Goal: Task Accomplishment & Management: Manage account settings

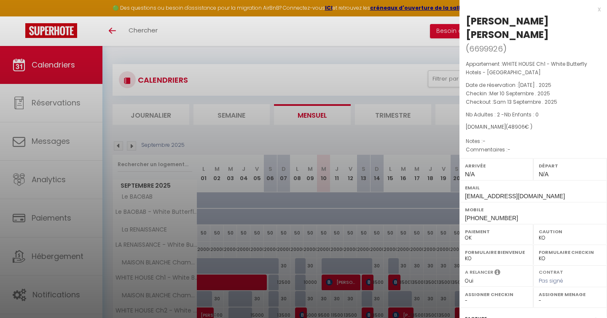
select select "KO"
select select "0"
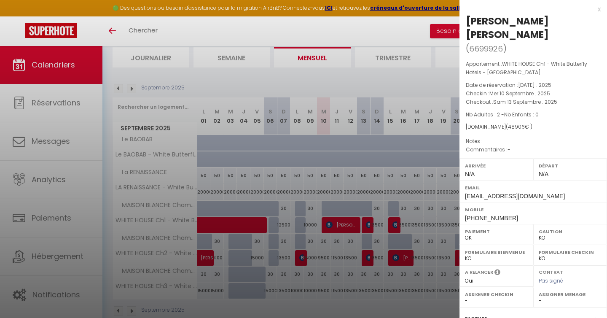
click at [596, 8] on div "x" at bounding box center [530, 9] width 141 height 10
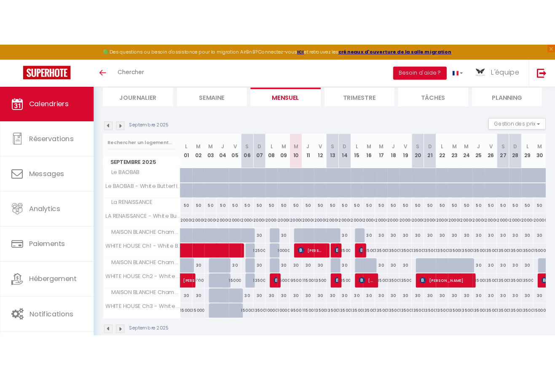
scroll to position [46, 0]
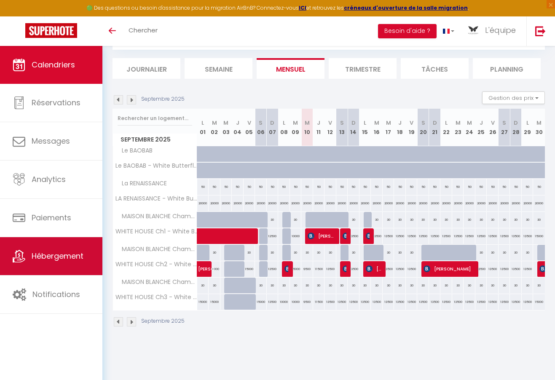
click at [37, 251] on span "Hébergement" at bounding box center [58, 256] width 52 height 11
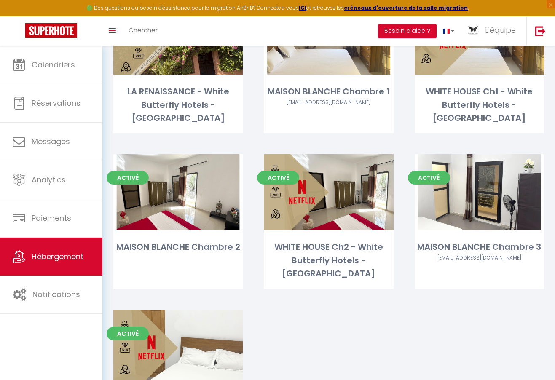
scroll to position [344, 0]
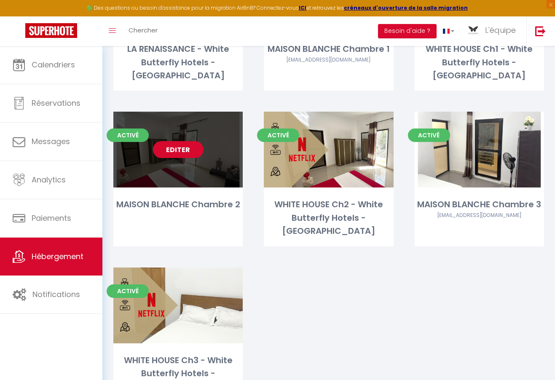
click at [188, 141] on link "Editer" at bounding box center [178, 149] width 51 height 17
select select "3"
select select "2"
select select "1"
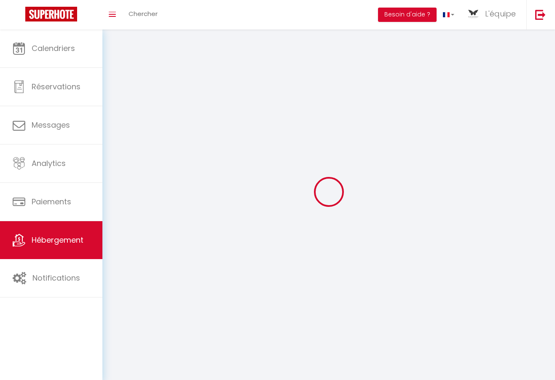
select select
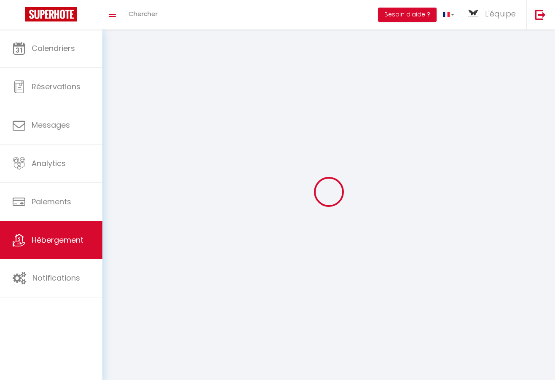
checkbox input "false"
select select
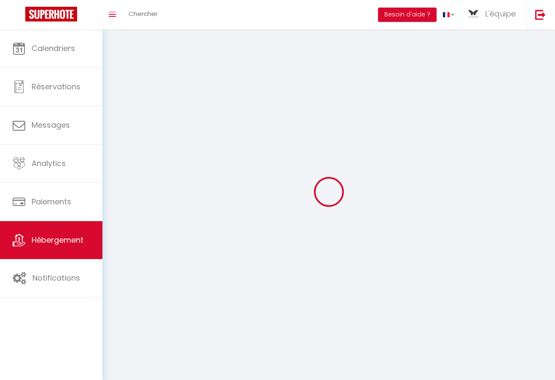
select select
select select "1"
select select
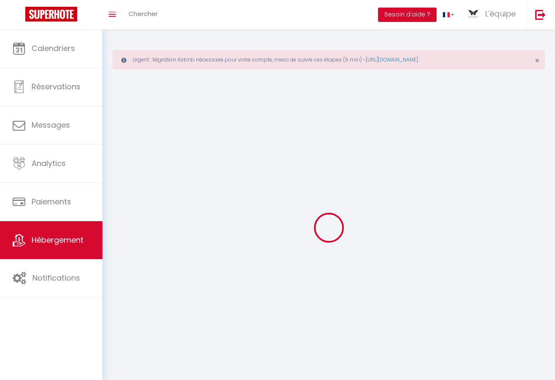
select select
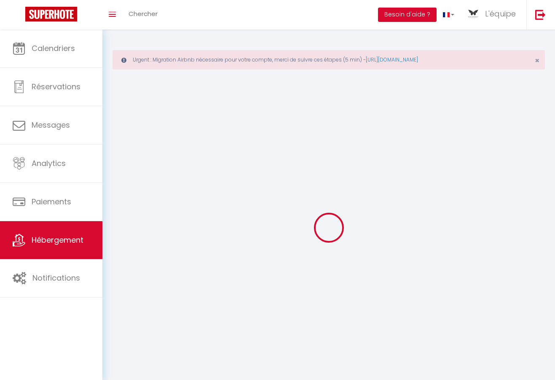
select select
checkbox input "false"
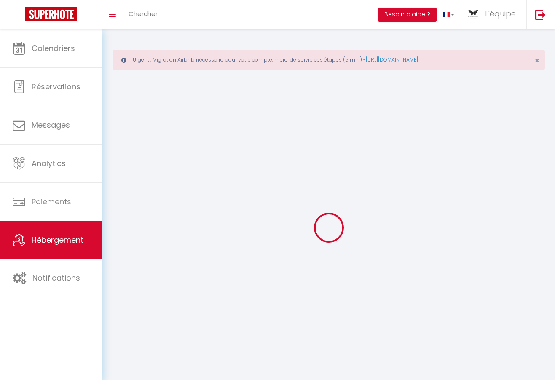
select select "28"
select select
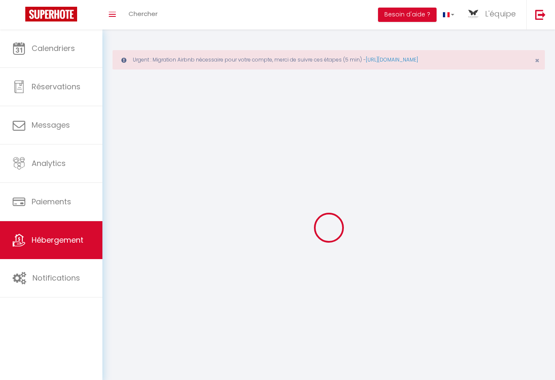
select select
checkbox input "false"
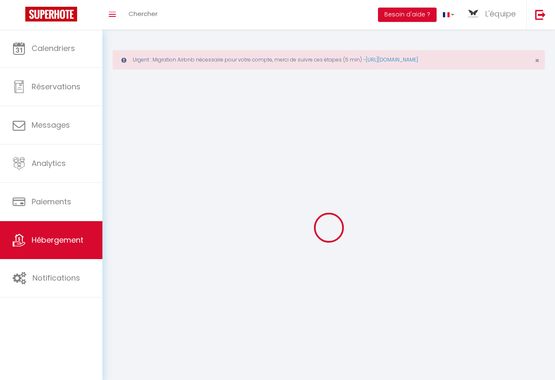
checkbox input "false"
select select
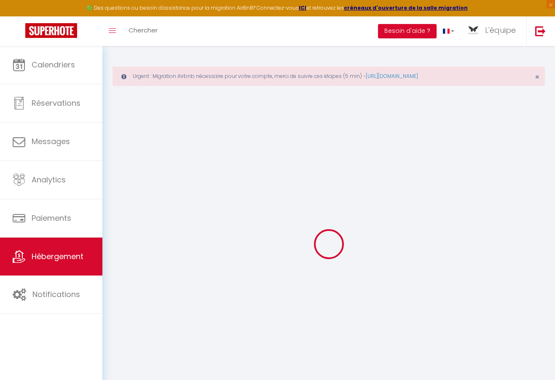
select select
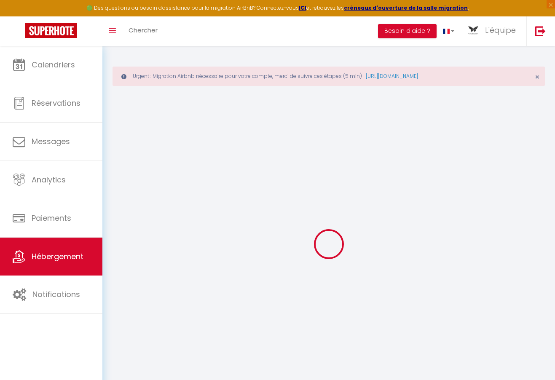
select select
checkbox input "false"
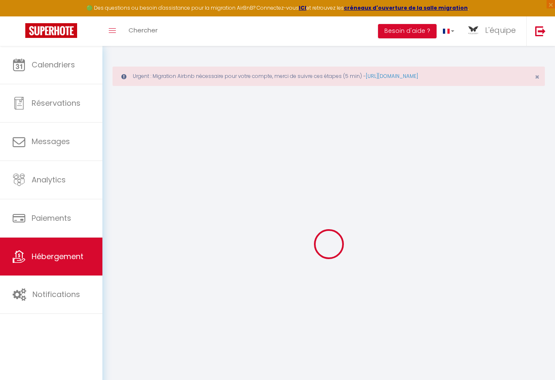
select select
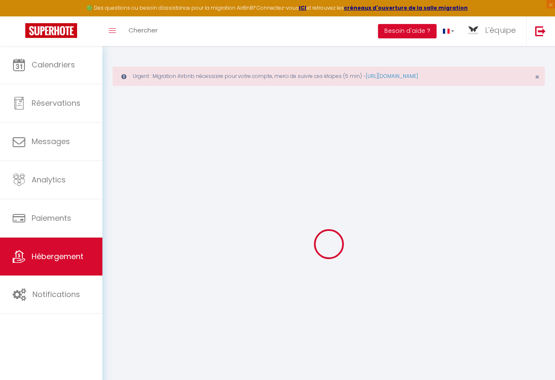
select select
checkbox input "false"
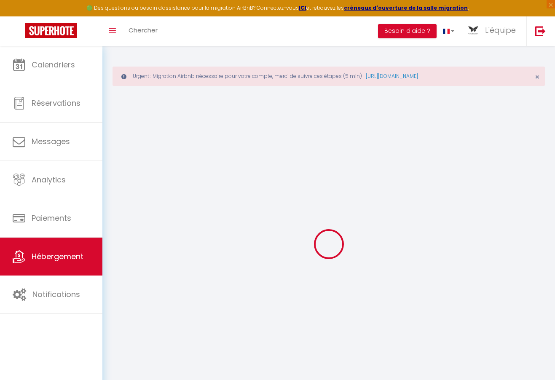
checkbox input "false"
select select
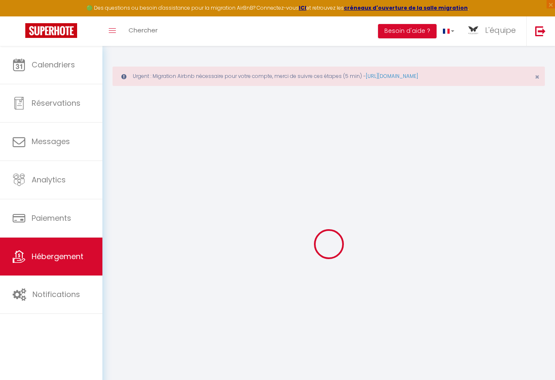
select select
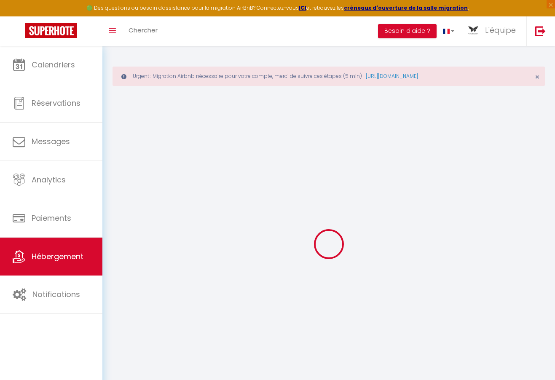
checkbox input "false"
select select
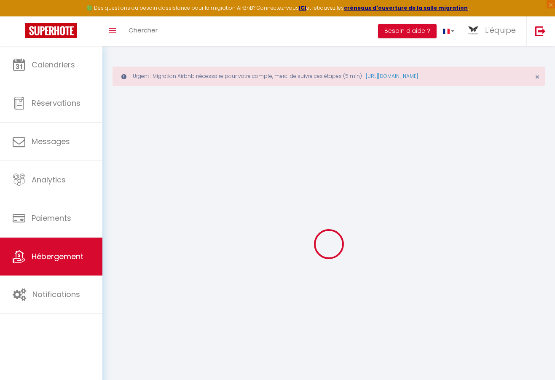
select select
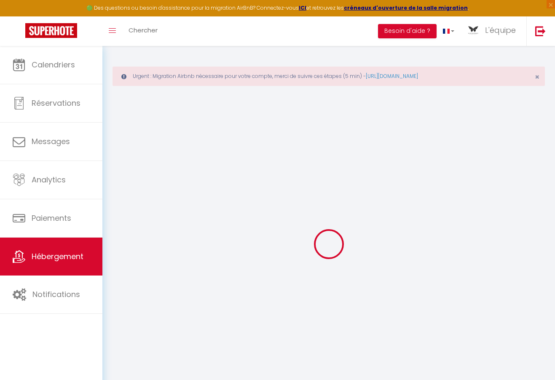
select select
checkbox input "false"
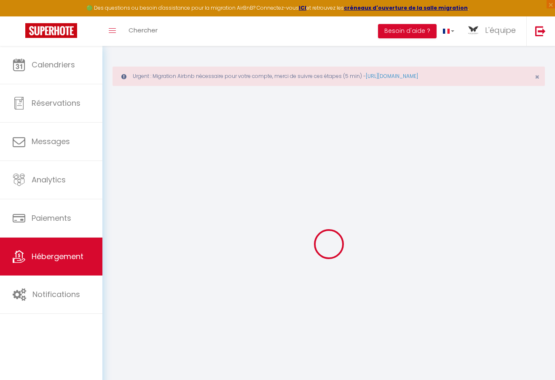
checkbox input "false"
select select
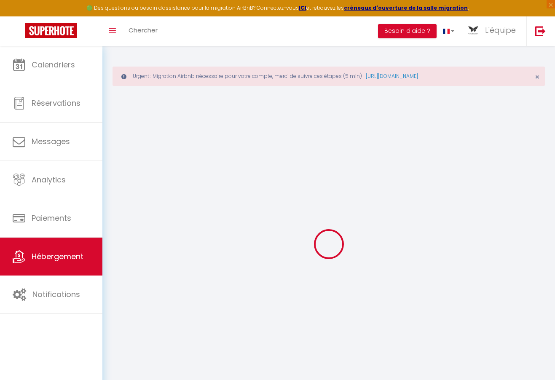
select select
checkbox input "false"
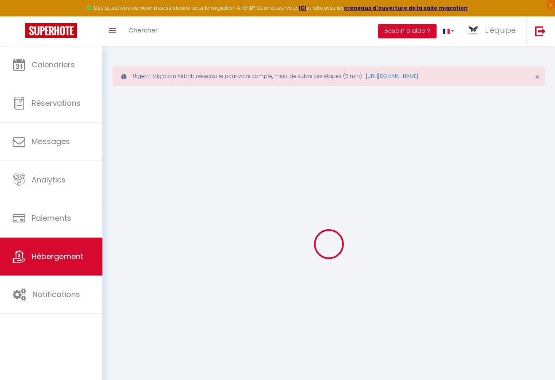
checkbox input "false"
select select
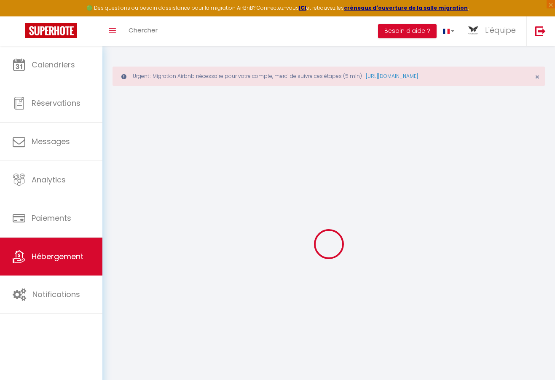
type input "MAISON BLANCHE Chambre 2"
type input "L'équipe"
type input "WHITE BUTTERFLY HOTELS"
select select "2"
type input "15000"
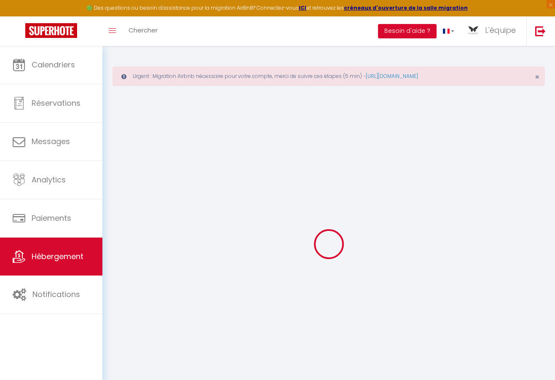
type input "7500"
type input "10000"
type input "1000.00"
type input "40000"
select select
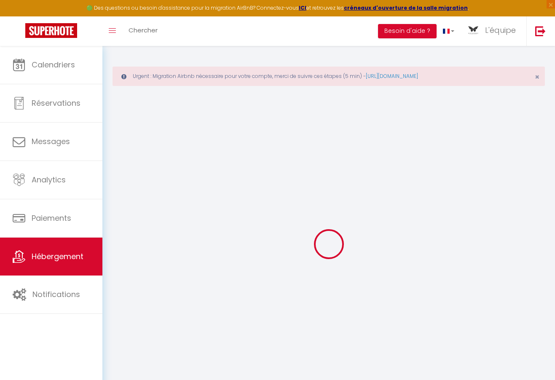
select select
type input "Route de la Corniche"
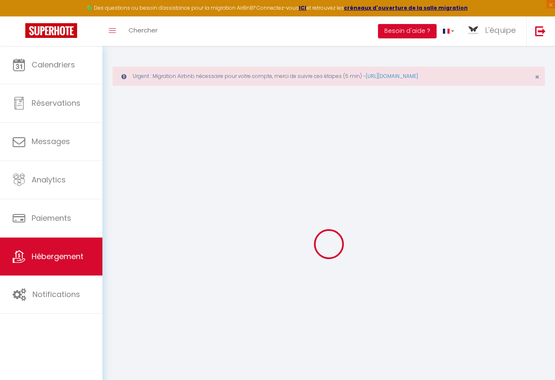
type input "12300"
type input "[GEOGRAPHIC_DATA]"
select select "190"
type input "[EMAIL_ADDRESS][DOMAIN_NAME]"
select select "11217"
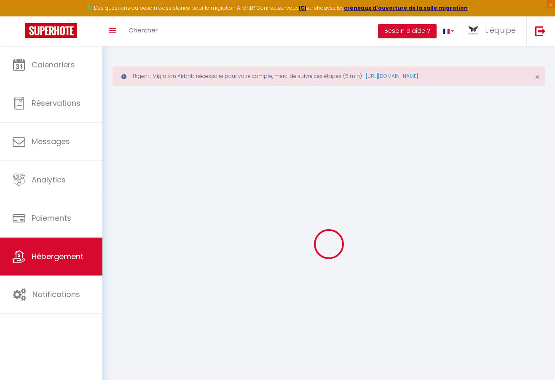
checkbox input "false"
checkbox input "true"
checkbox input "false"
select select "89"
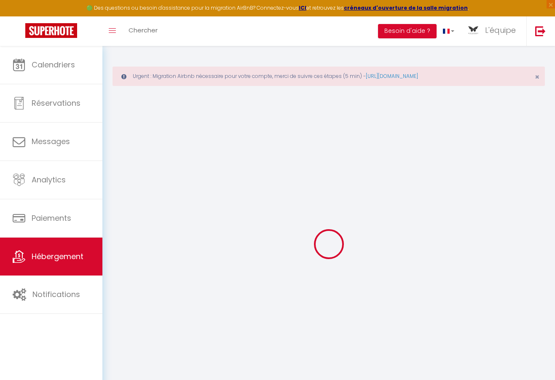
type input "0"
select select
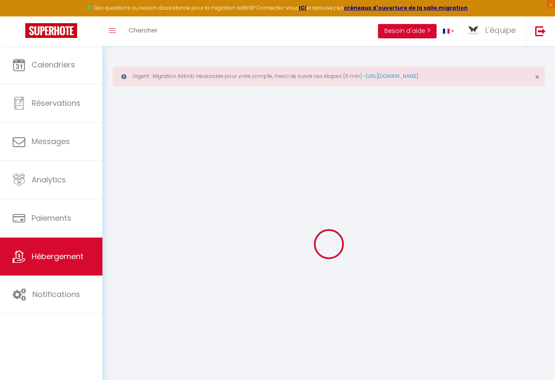
select select
checkbox input "false"
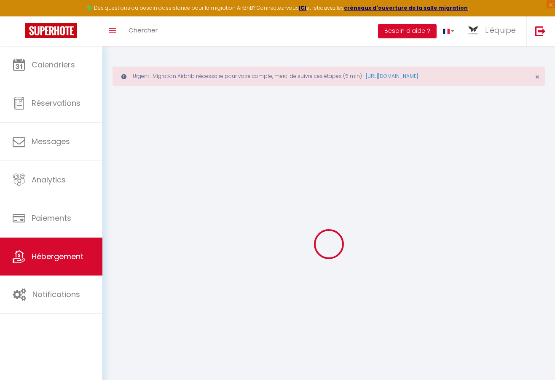
checkbox input "true"
checkbox input "false"
select select "39331"
select select
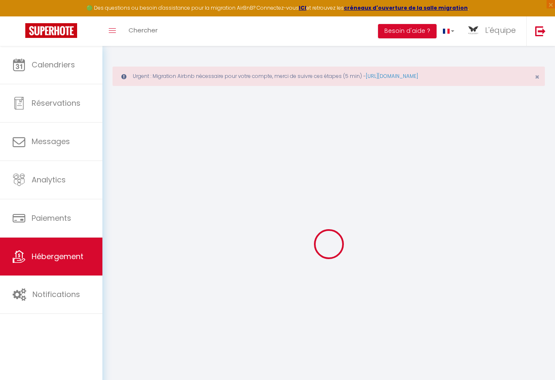
select select
checkbox input "false"
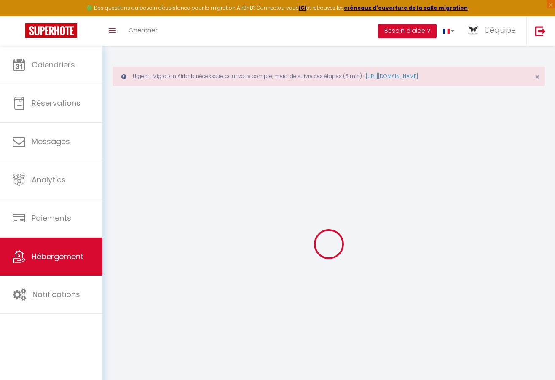
checkbox input "true"
checkbox input "false"
checkbox input "true"
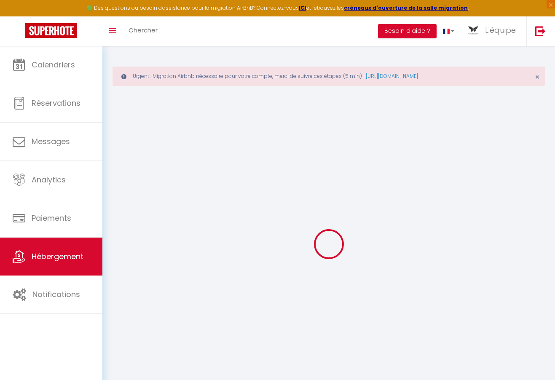
checkbox input "true"
checkbox input "false"
select select "16:00"
select select "00:00"
select select "12:00"
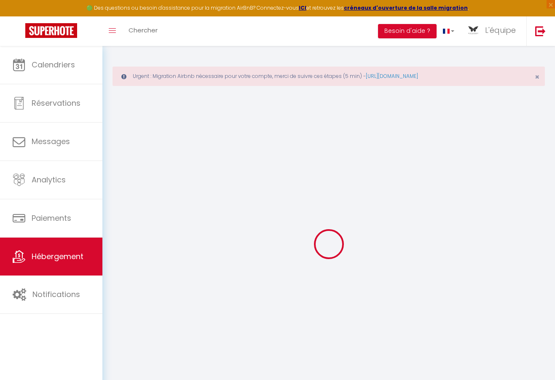
select select "30"
checkbox input "false"
checkbox input "true"
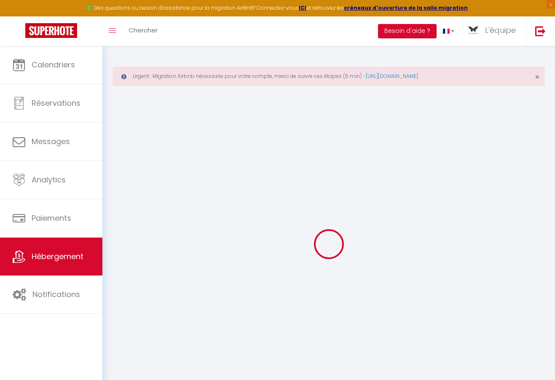
checkbox input "false"
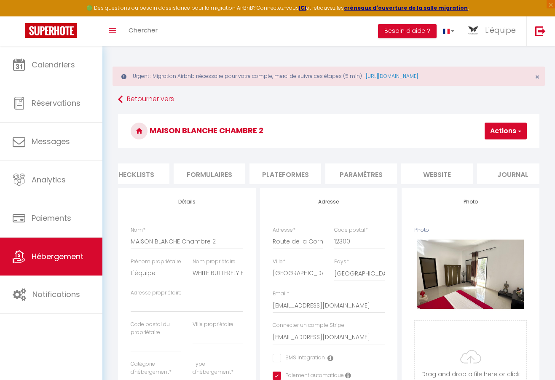
scroll to position [0, 337]
click at [288, 171] on li "Plateformes" at bounding box center [272, 174] width 72 height 21
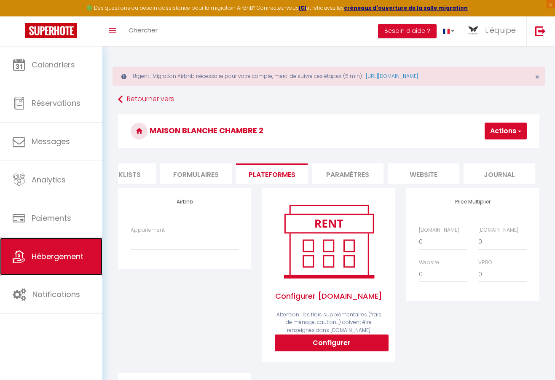
click at [67, 266] on link "Hébergement" at bounding box center [51, 257] width 102 height 38
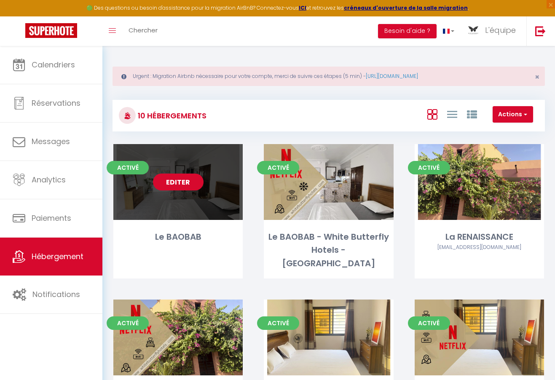
click at [185, 182] on link "Editer" at bounding box center [178, 182] width 51 height 17
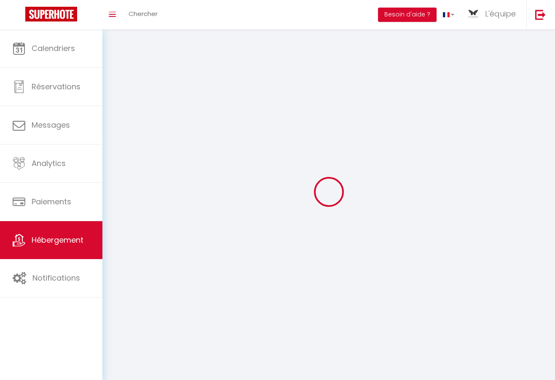
select select
select select "28"
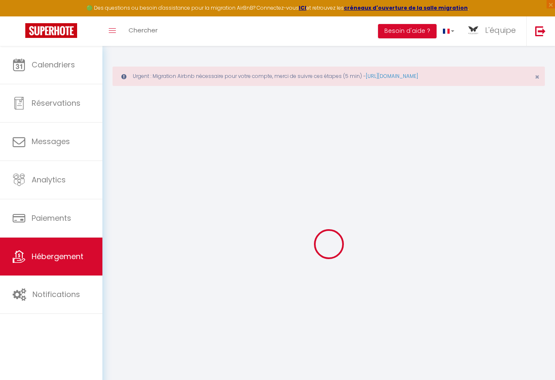
select select
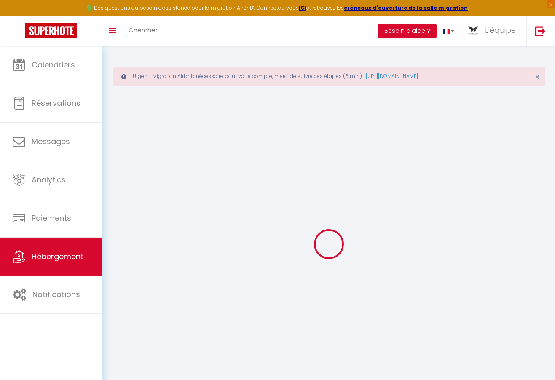
select select
checkbox input "false"
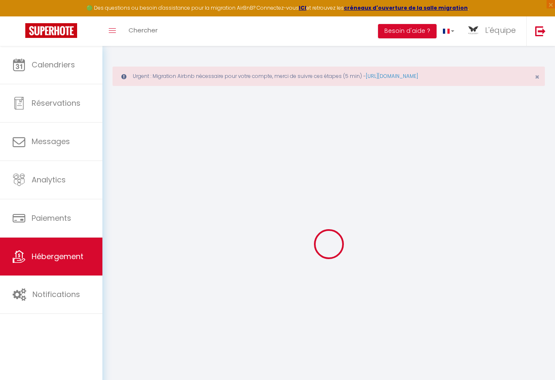
select select
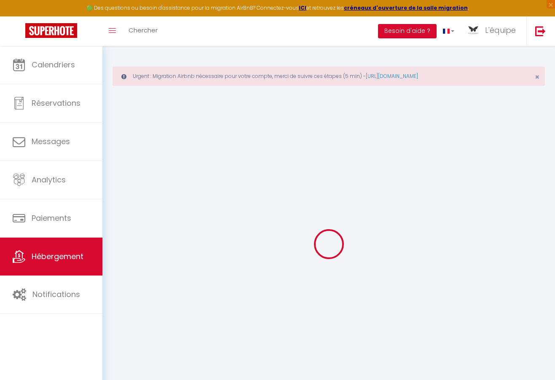
select select
checkbox input "false"
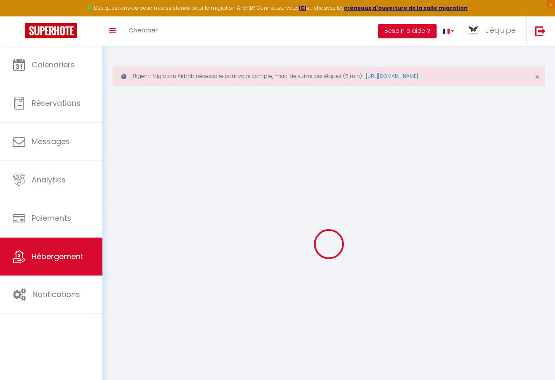
checkbox input "false"
select select
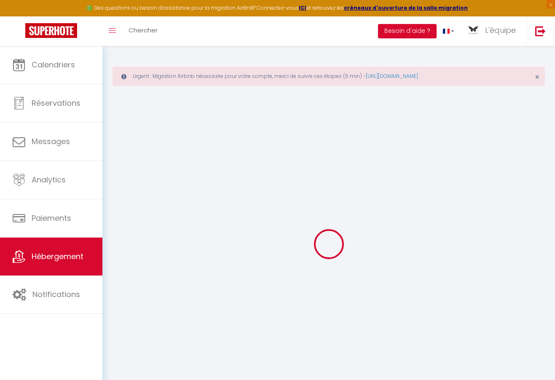
select select
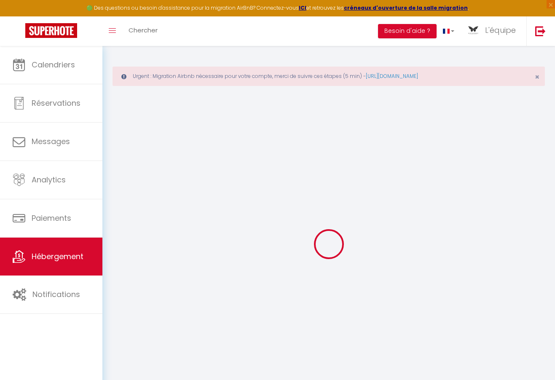
checkbox input "false"
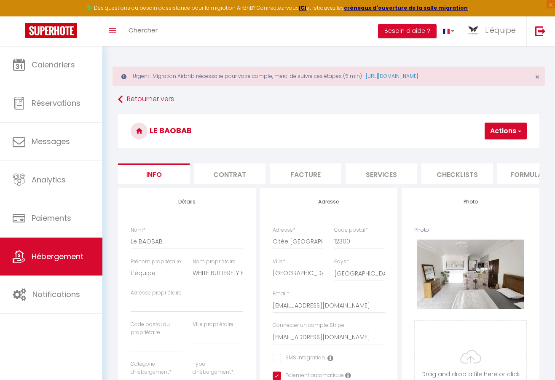
click at [521, 129] on span "button" at bounding box center [519, 131] width 5 height 8
click at [450, 170] on link "Supprimer" at bounding box center [481, 171] width 90 height 11
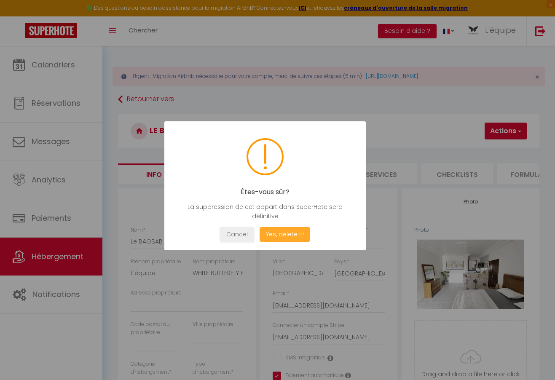
click at [283, 236] on button "Yes, delete it!" at bounding box center [285, 234] width 51 height 15
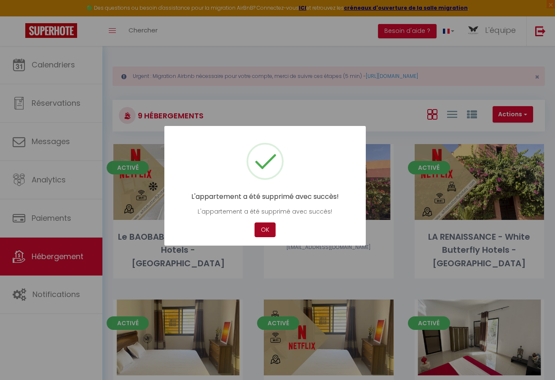
click at [261, 230] on button "OK" at bounding box center [265, 230] width 21 height 15
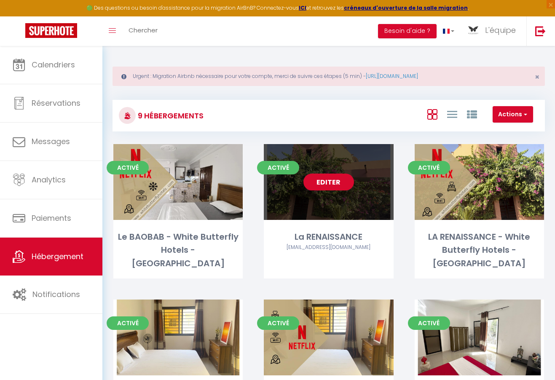
click at [327, 181] on link "Editer" at bounding box center [329, 182] width 51 height 17
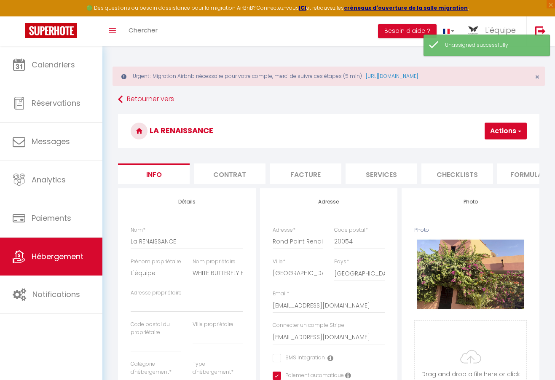
click at [522, 132] on span "button" at bounding box center [519, 131] width 5 height 8
click at [456, 170] on link "Supprimer" at bounding box center [481, 171] width 90 height 11
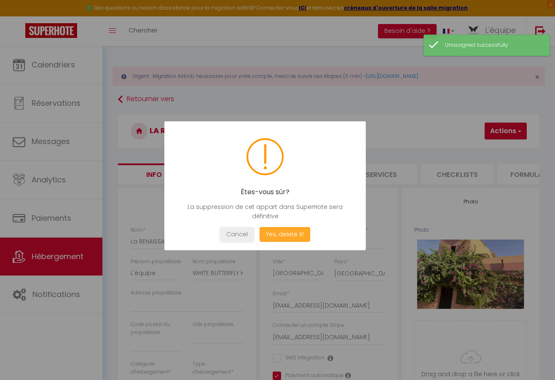
click at [294, 237] on button "Yes, delete it!" at bounding box center [285, 234] width 51 height 15
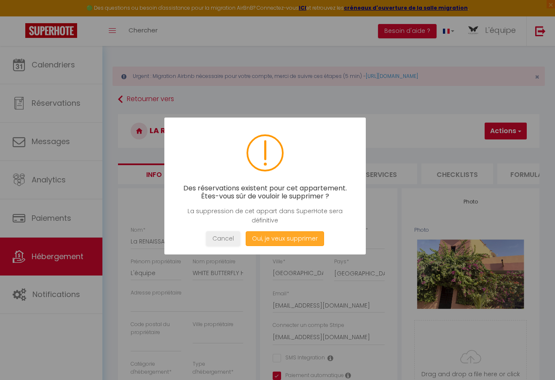
click at [294, 237] on button "Oui, je veux supprimer" at bounding box center [285, 239] width 78 height 15
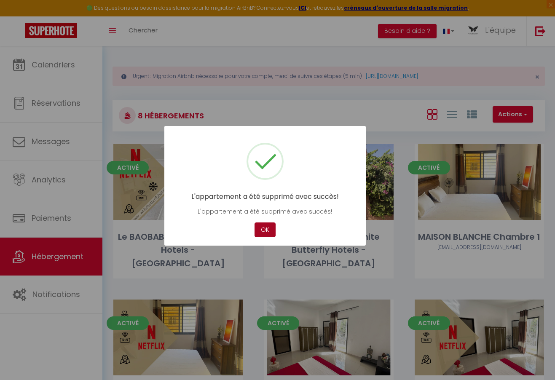
click at [270, 232] on button "OK" at bounding box center [265, 230] width 21 height 15
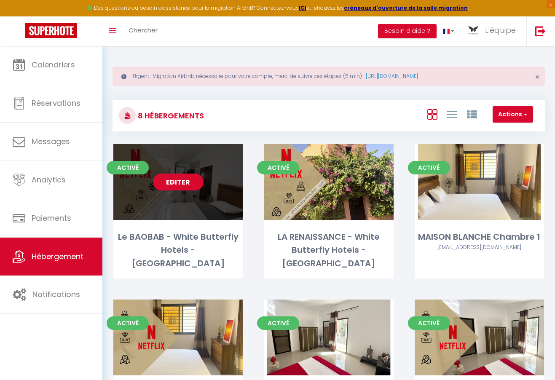
click at [183, 183] on link "Editer" at bounding box center [178, 182] width 51 height 17
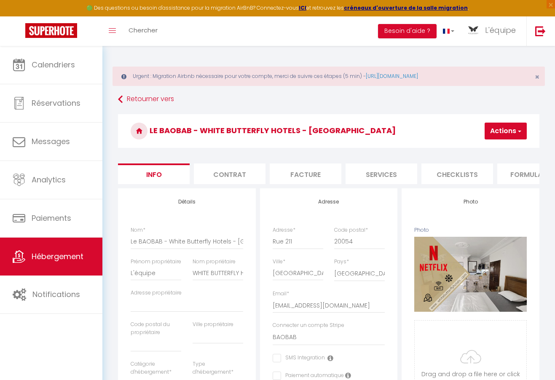
click at [522, 132] on button "Actions" at bounding box center [506, 131] width 42 height 17
click at [471, 170] on link "Supprimer" at bounding box center [481, 171] width 90 height 11
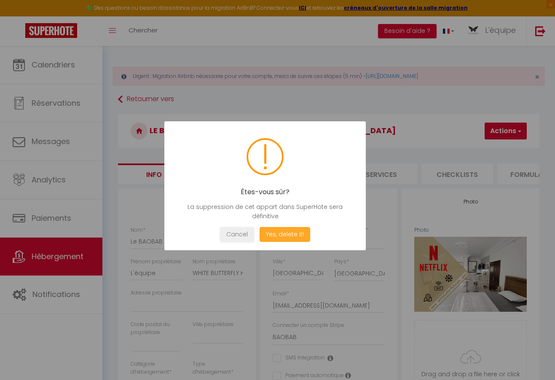
click at [279, 232] on button "Yes, delete it!" at bounding box center [285, 234] width 51 height 15
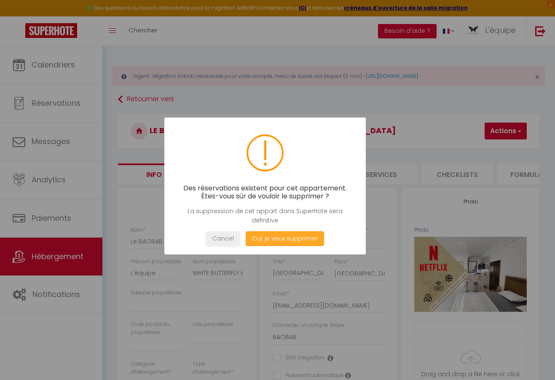
click at [274, 236] on button "Oui, je veux supprimer" at bounding box center [285, 239] width 78 height 15
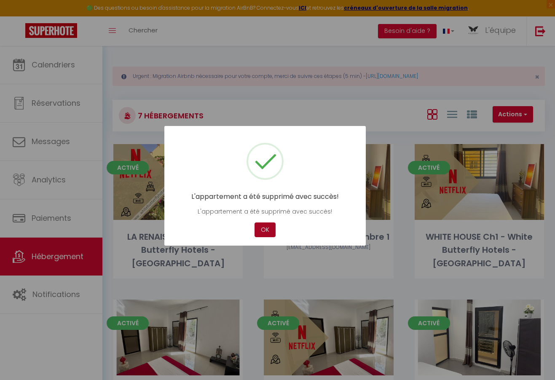
click at [266, 229] on button "OK" at bounding box center [265, 230] width 21 height 15
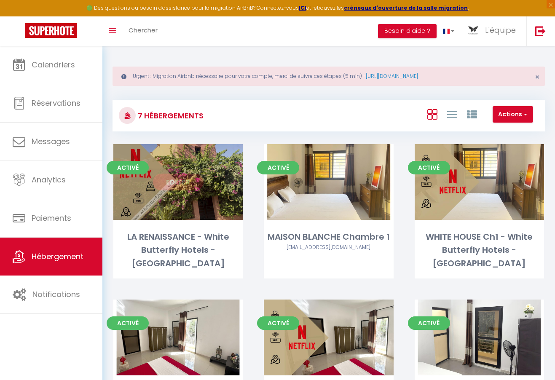
click at [189, 179] on link "Editer" at bounding box center [178, 182] width 51 height 17
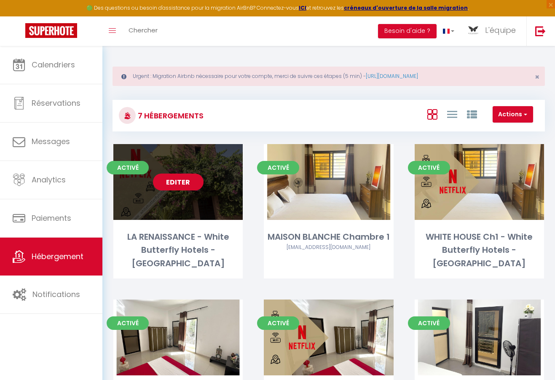
click at [178, 183] on link "Editer" at bounding box center [178, 182] width 51 height 17
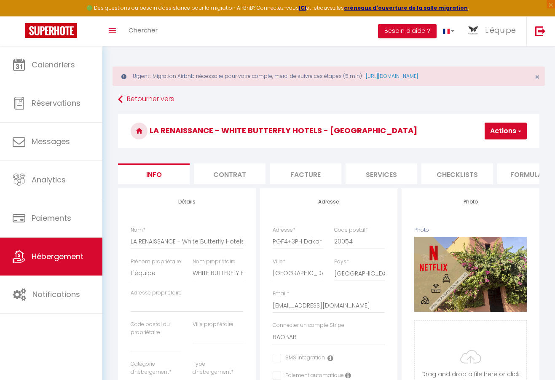
click at [522, 132] on button "Actions" at bounding box center [506, 131] width 42 height 17
click at [450, 172] on link "Supprimer" at bounding box center [481, 171] width 90 height 11
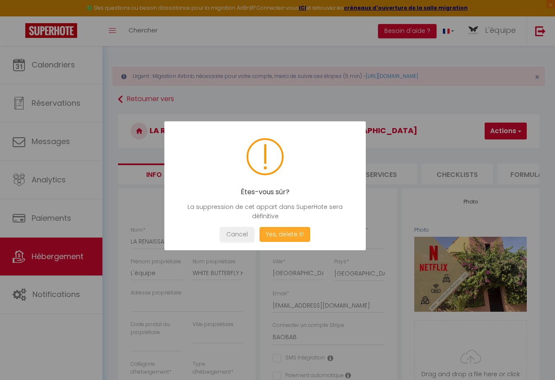
click at [285, 230] on button "Yes, delete it!" at bounding box center [285, 234] width 51 height 15
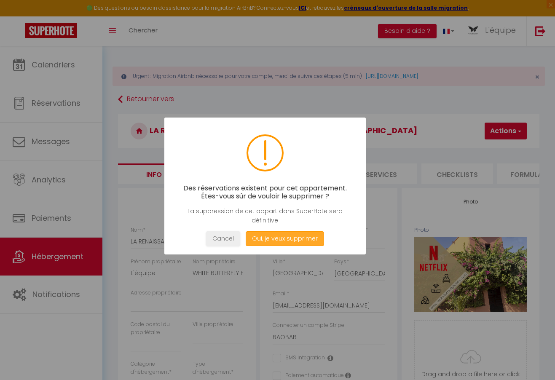
click at [287, 234] on button "Oui, je veux supprimer" at bounding box center [285, 239] width 78 height 15
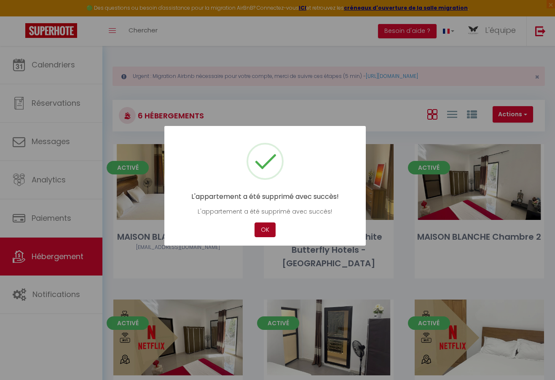
click at [272, 232] on button "OK" at bounding box center [265, 230] width 21 height 15
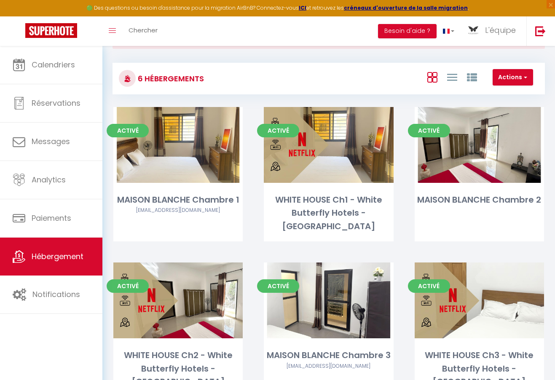
scroll to position [59, 0]
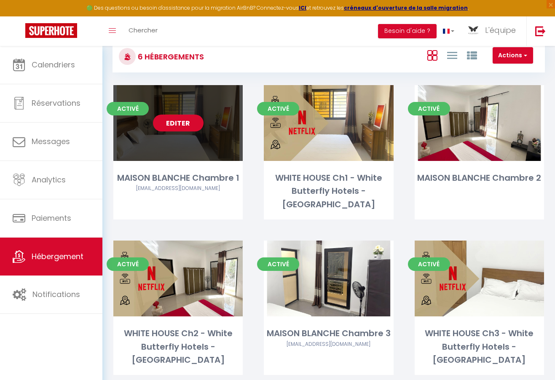
click at [187, 127] on link "Editer" at bounding box center [178, 123] width 51 height 17
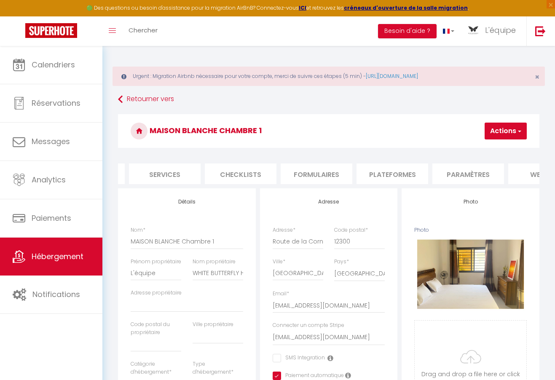
scroll to position [0, 228]
click at [376, 174] on li "Plateformes" at bounding box center [382, 174] width 72 height 21
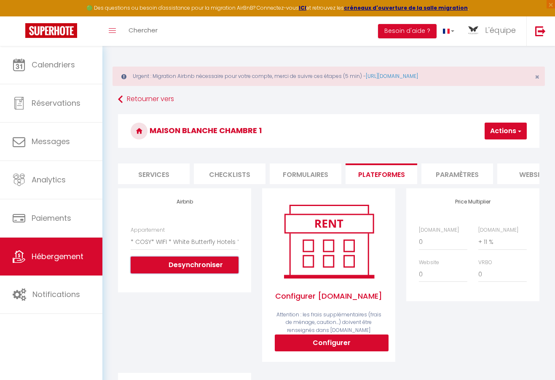
click at [209, 267] on button "Desynchroniser" at bounding box center [185, 265] width 108 height 17
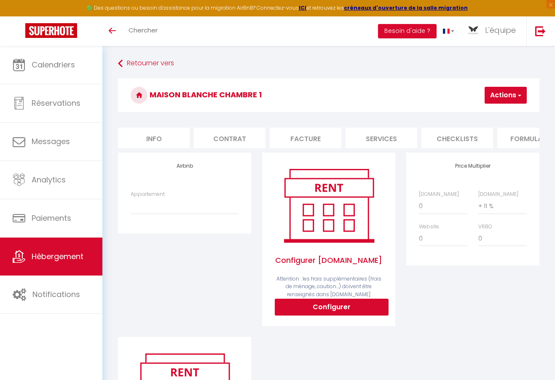
click at [502, 92] on button "Actions" at bounding box center [506, 95] width 42 height 17
click at [473, 111] on link "Enregistrer" at bounding box center [493, 113] width 67 height 11
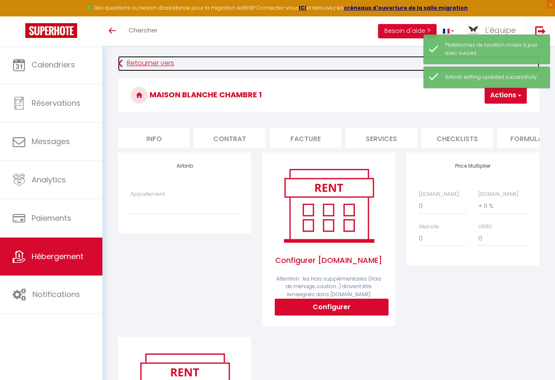
click at [121, 64] on icon at bounding box center [120, 63] width 5 height 15
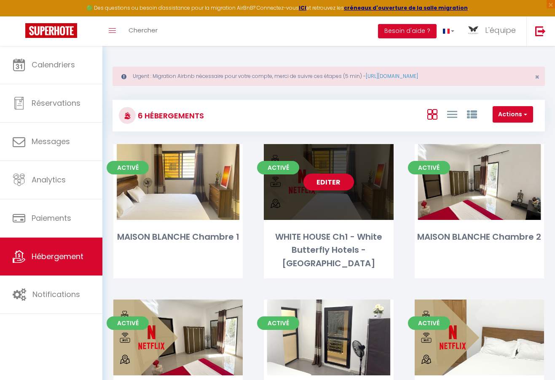
click at [326, 181] on link "Editer" at bounding box center [329, 182] width 51 height 17
select select "3"
select select "2"
select select "1"
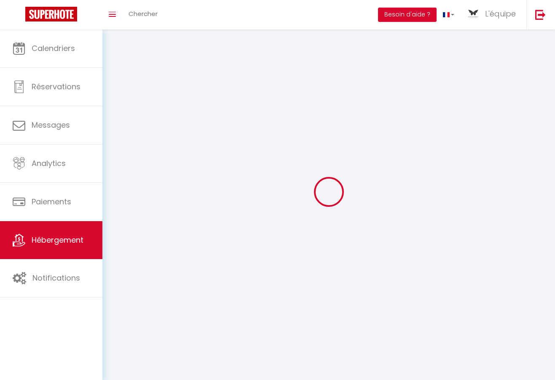
select select
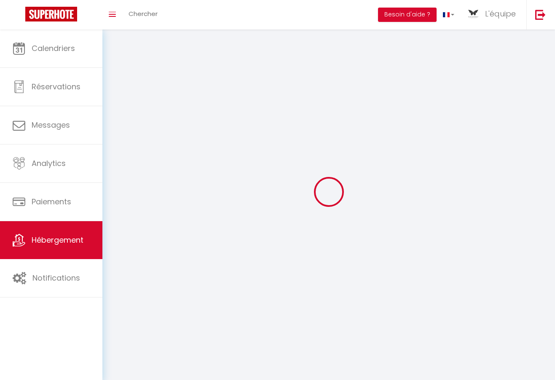
select select
checkbox input "false"
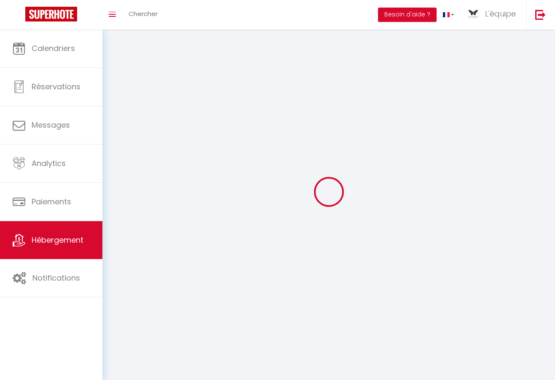
select select
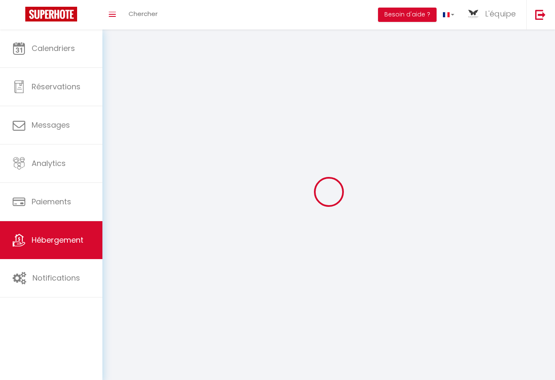
select select
checkbox input "false"
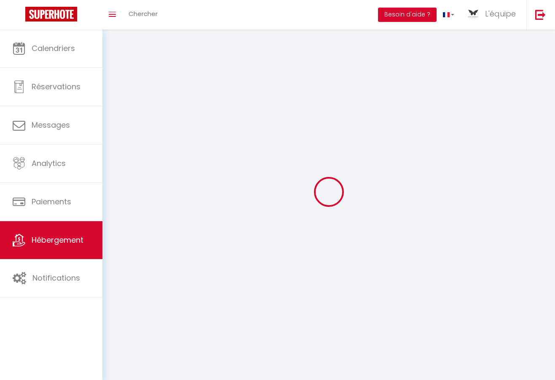
checkbox input "false"
select select
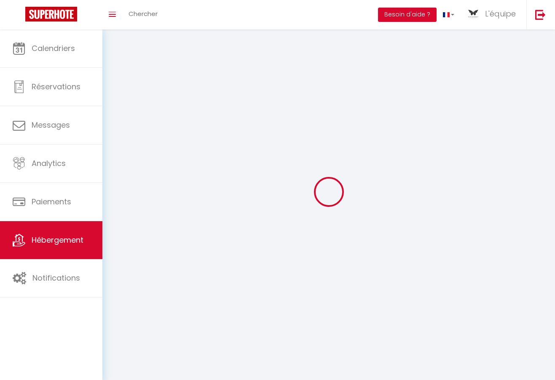
select select
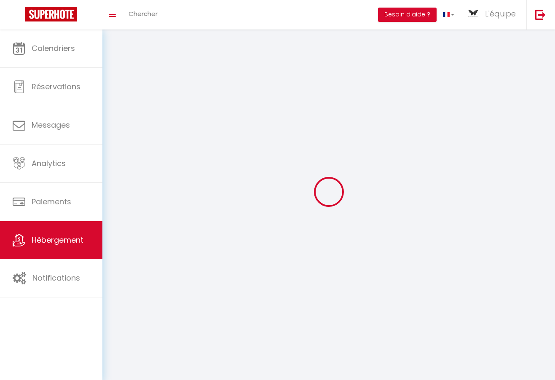
checkbox input "false"
select select
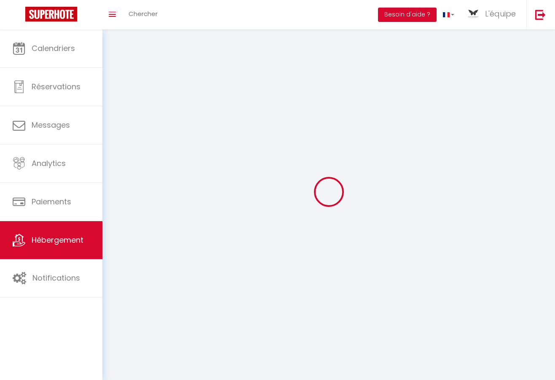
select select
select select "1"
select select
select select "28"
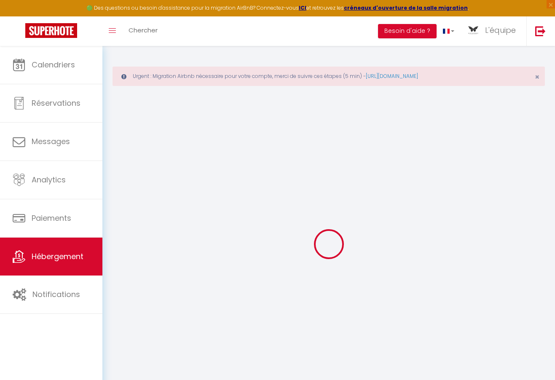
select select
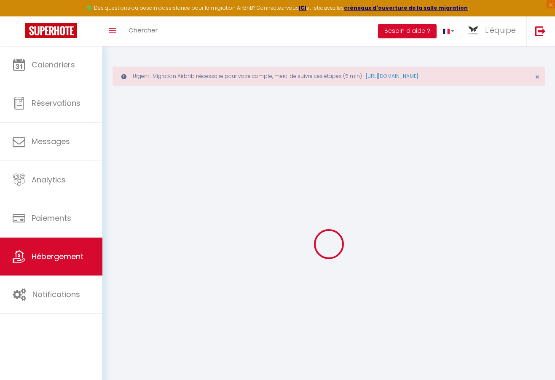
select select
checkbox input "false"
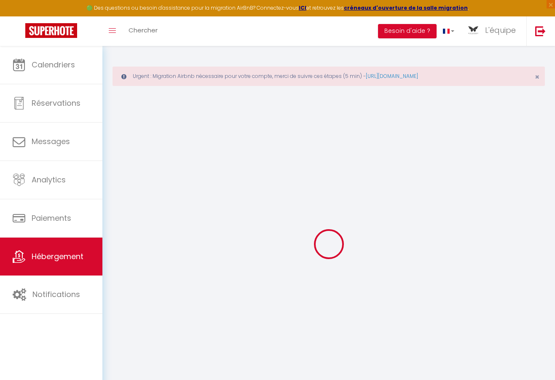
select select
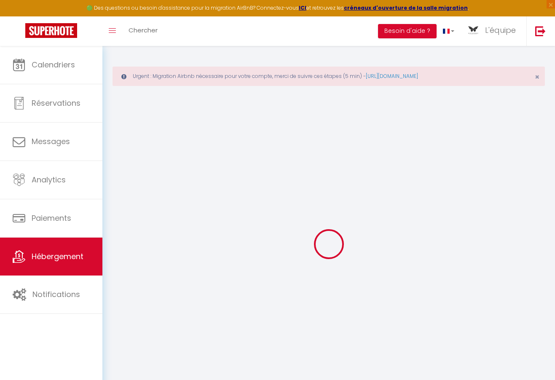
select select
checkbox input "false"
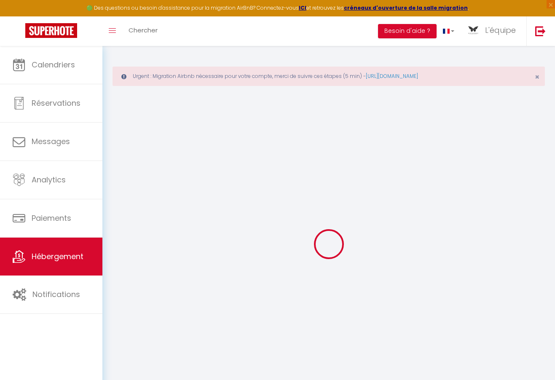
checkbox input "false"
select select
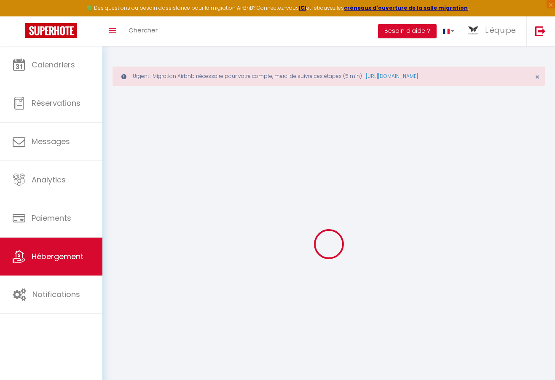
select select
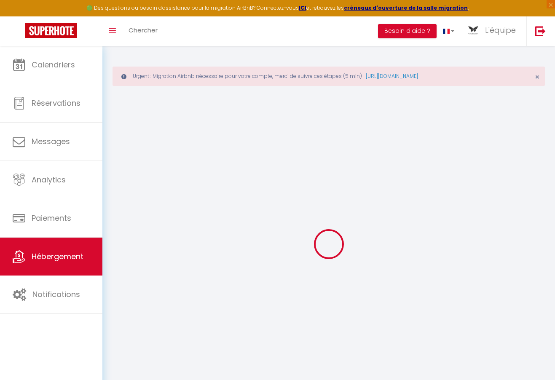
checkbox input "false"
select select
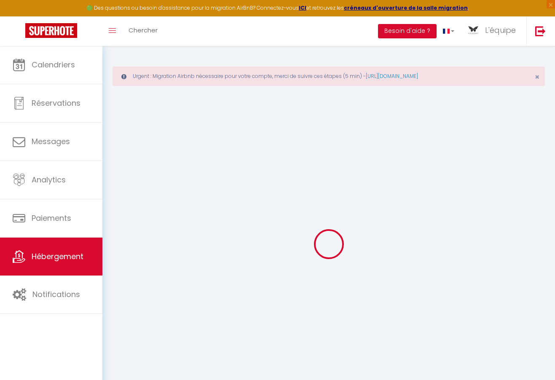
select select
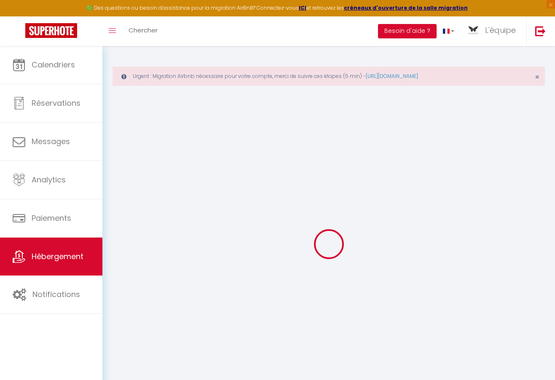
select select
checkbox input "false"
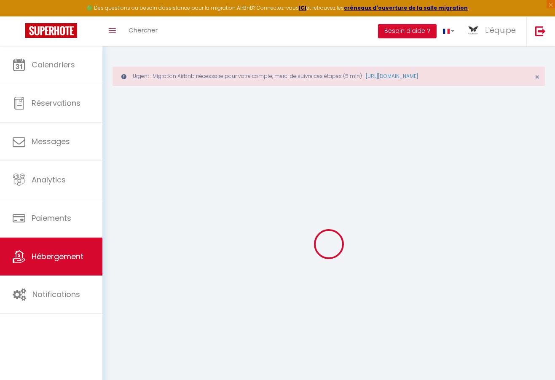
checkbox input "false"
select select
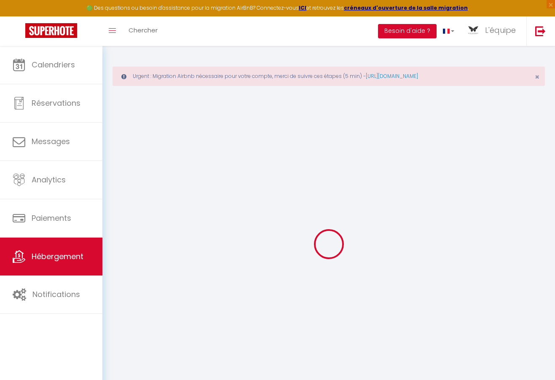
select select
checkbox input "false"
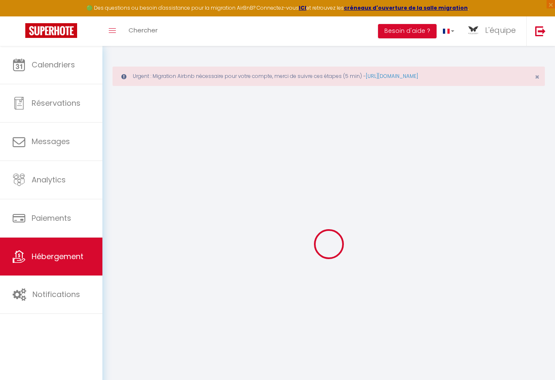
checkbox input "false"
select select
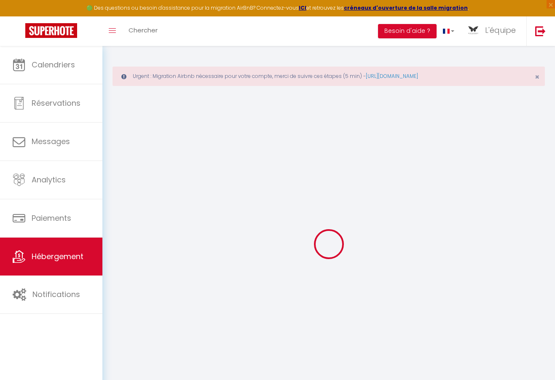
select select
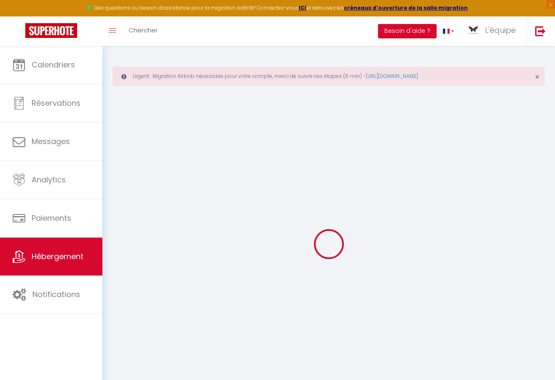
select select
checkbox input "false"
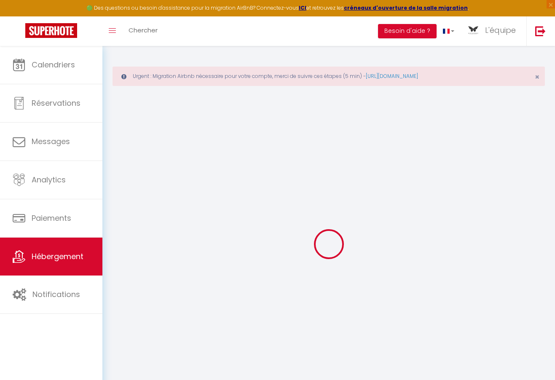
select select
type input "WHITE HOUSE Ch1 - White Butterfly Hotels - [GEOGRAPHIC_DATA]"
type input "L'équipe"
type input "WHITE BUTTERFLY HOTELS"
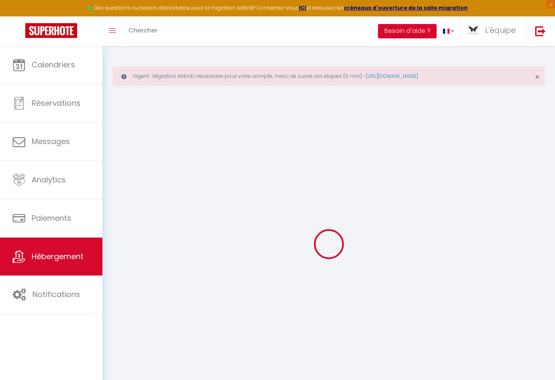
select select "2"
select select "1"
type input "12000"
type input "5232"
select select
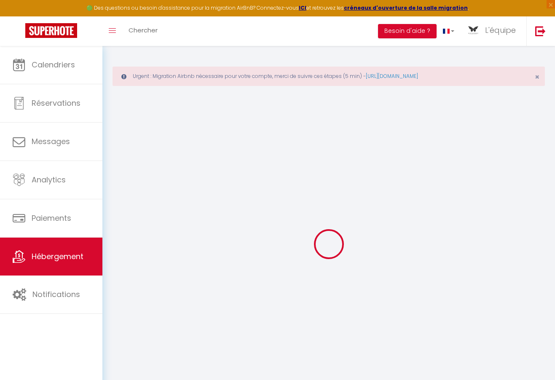
select select
type input "Rue OKM 396"
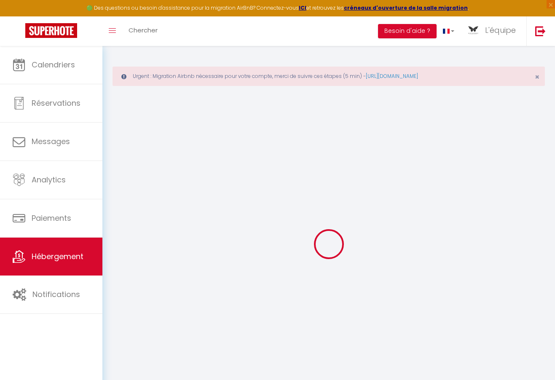
type input "20054"
type input "[GEOGRAPHIC_DATA]"
select select "190"
type input "[EMAIL_ADDRESS][DOMAIN_NAME]"
select select "11666"
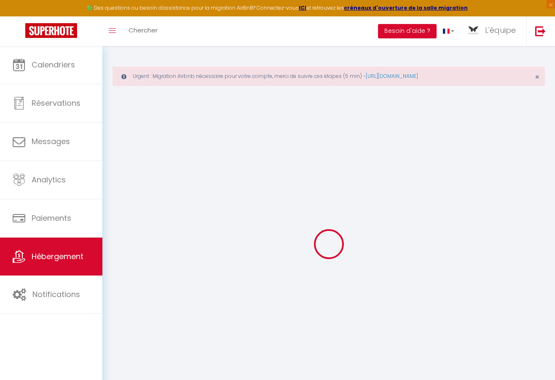
checkbox input "false"
select select "89"
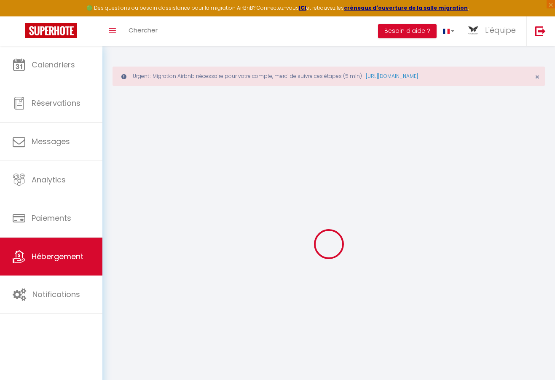
type input "0"
select select
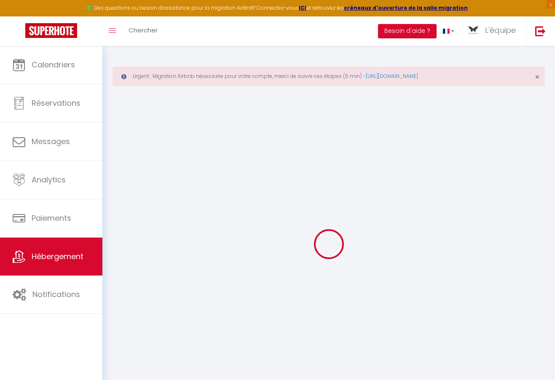
select select
checkbox input "false"
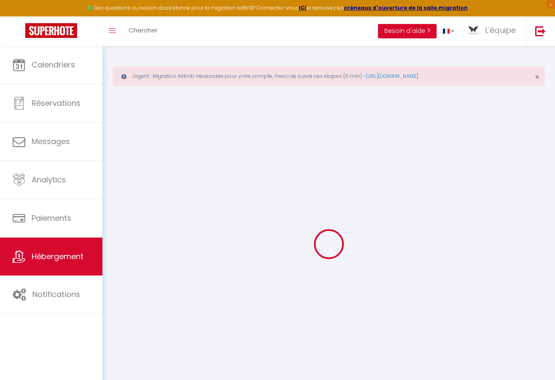
checkbox input "false"
select select "+ 1 %"
checkbox input "false"
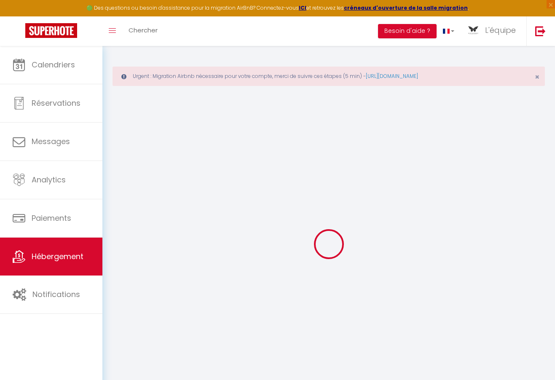
checkbox input "false"
select select "16:00"
select select "23:45"
select select "12:00"
select select "30"
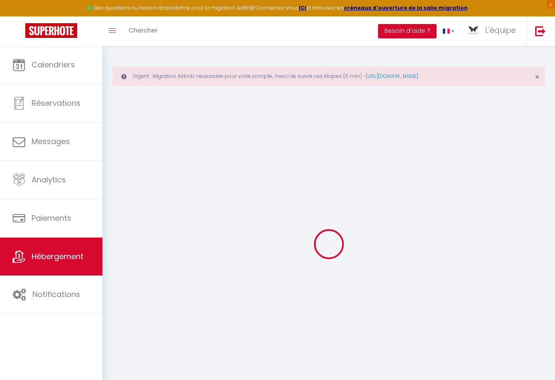
select select "120"
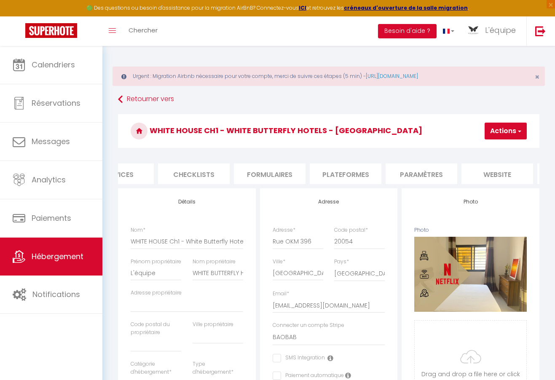
scroll to position [0, 337]
click at [284, 170] on li "Plateformes" at bounding box center [272, 174] width 72 height 21
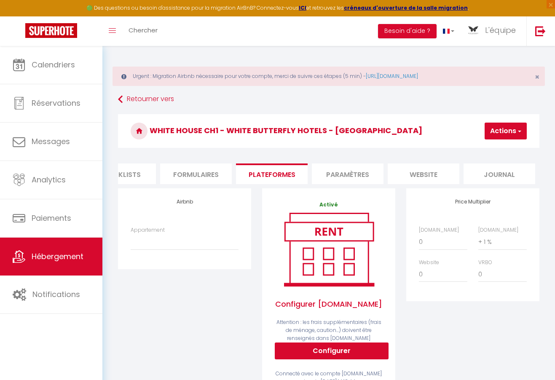
click at [519, 132] on span "button" at bounding box center [519, 131] width 5 height 8
click at [495, 145] on link "Enregistrer" at bounding box center [493, 149] width 67 height 11
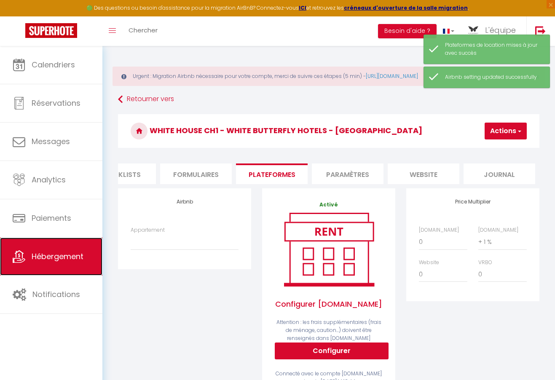
click at [62, 261] on span "Hébergement" at bounding box center [58, 256] width 52 height 11
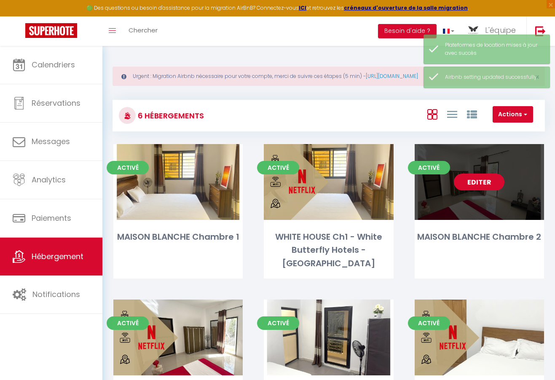
click at [489, 179] on link "Editer" at bounding box center [479, 182] width 51 height 17
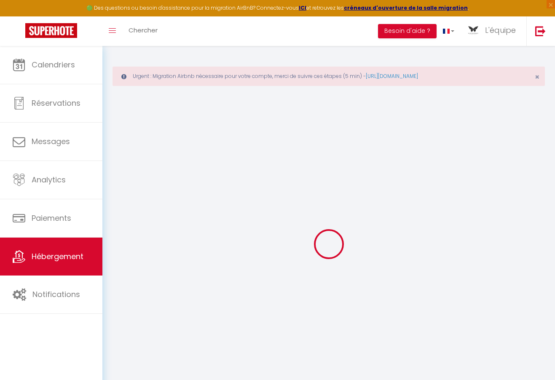
checkbox input "false"
checkbox input "true"
checkbox input "false"
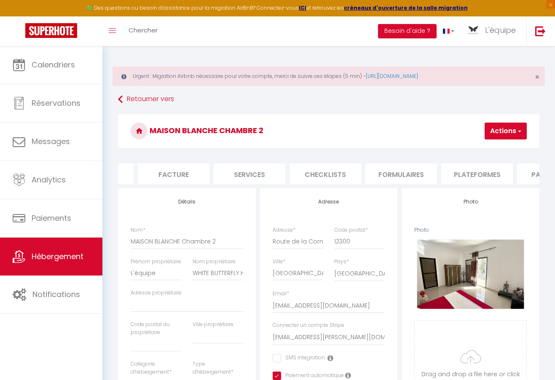
scroll to position [0, 337]
click at [294, 171] on li "Plateformes" at bounding box center [272, 174] width 72 height 21
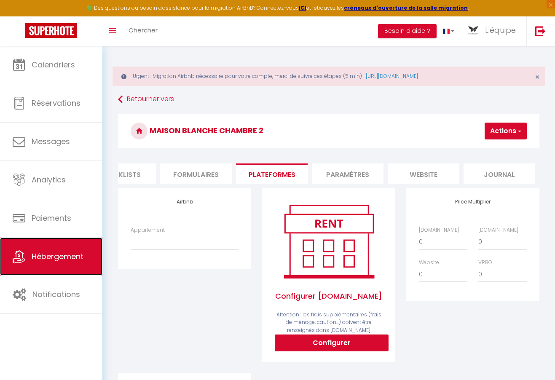
click at [34, 262] on link "Hébergement" at bounding box center [51, 257] width 102 height 38
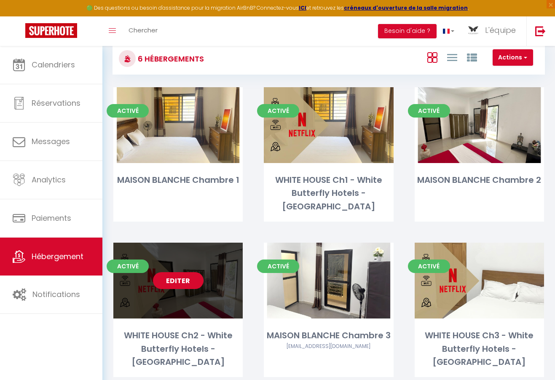
scroll to position [59, 0]
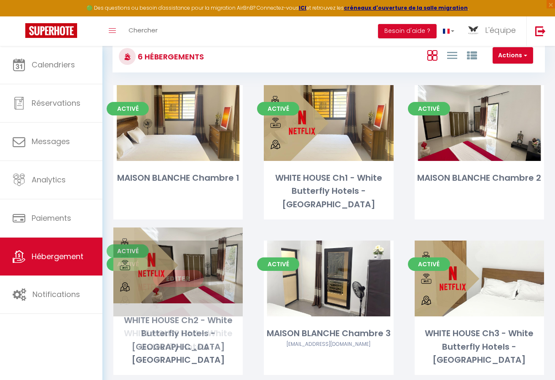
click at [187, 270] on link "Editer" at bounding box center [178, 278] width 51 height 17
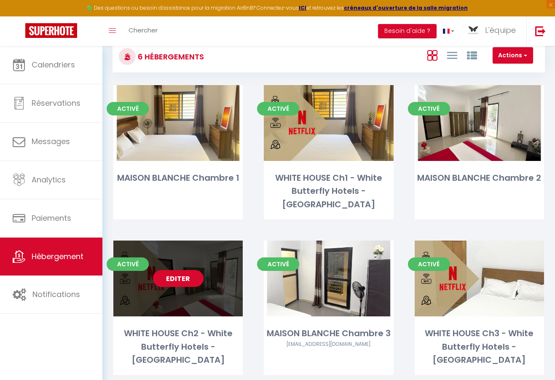
click at [187, 270] on link "Editer" at bounding box center [178, 278] width 51 height 17
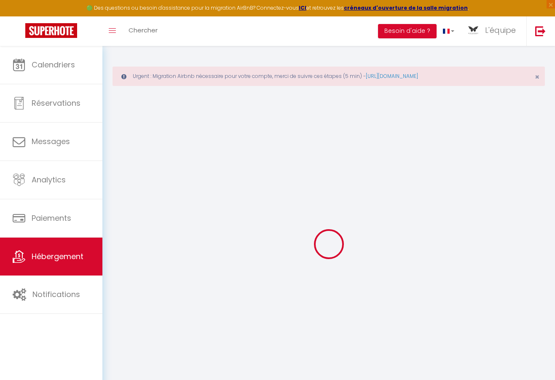
checkbox input "false"
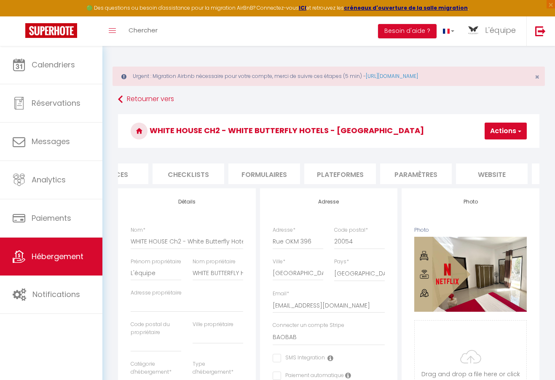
scroll to position [0, 337]
click at [270, 167] on li "Plateformes" at bounding box center [272, 174] width 72 height 21
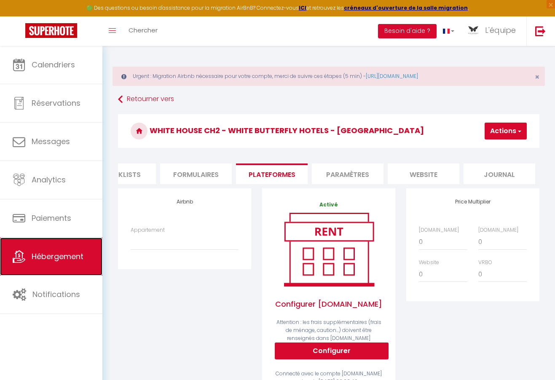
click at [48, 257] on span "Hébergement" at bounding box center [58, 256] width 52 height 11
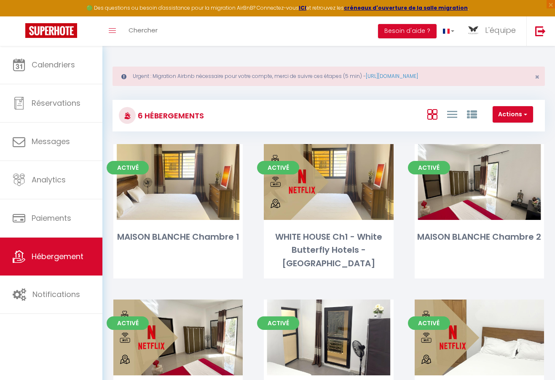
scroll to position [59, 0]
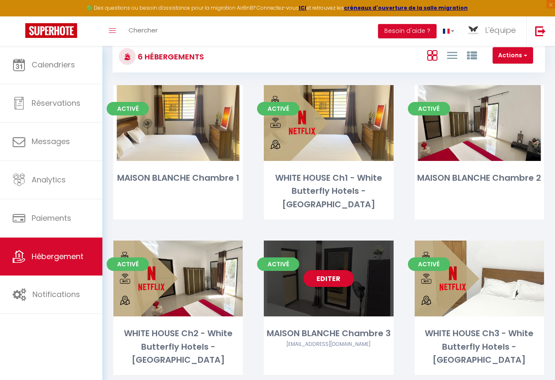
click at [318, 276] on div "Editer" at bounding box center [328, 279] width 129 height 76
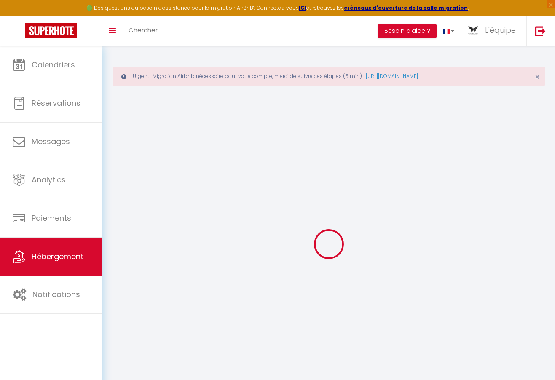
type input "MAISON BLANCHE Chambre 3"
type input "L'équipe"
type input "WHITE BUTTERFLY HOTELS"
select select "2"
type input "14000"
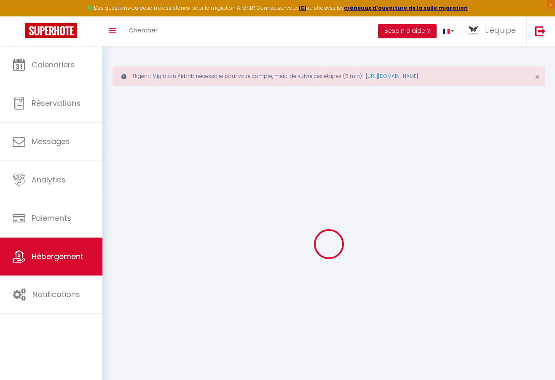
type input "7500"
type input "10000"
type input "1000.00"
type input "40000"
select select
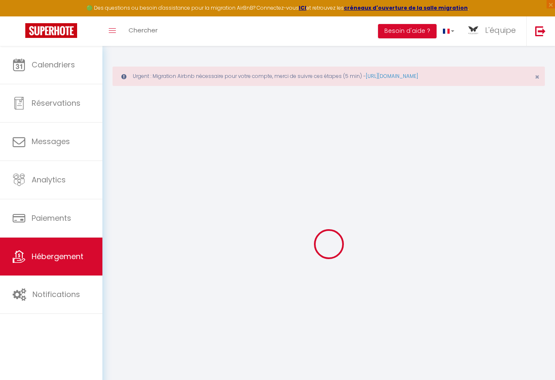
select select
type input "Route de la Corniche"
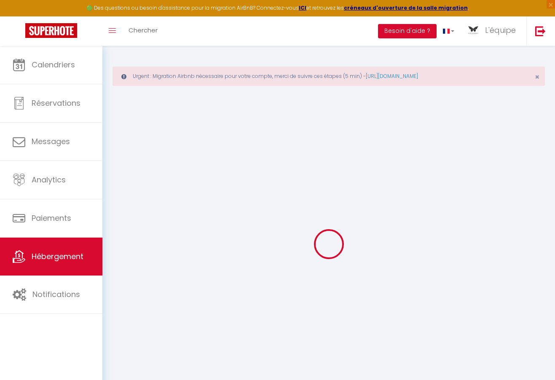
type input "12300"
type input "[GEOGRAPHIC_DATA]"
select select "190"
type input "[EMAIL_ADDRESS][DOMAIN_NAME]"
select select "11217"
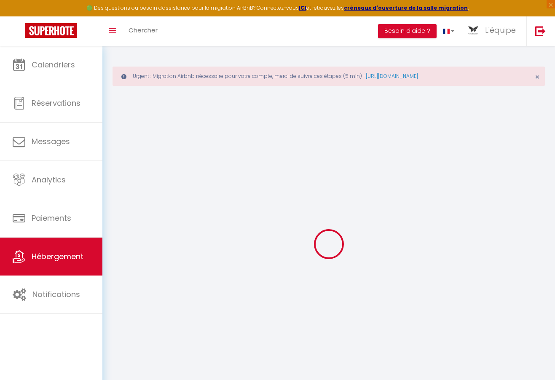
checkbox input "false"
checkbox input "true"
checkbox input "false"
select select "89"
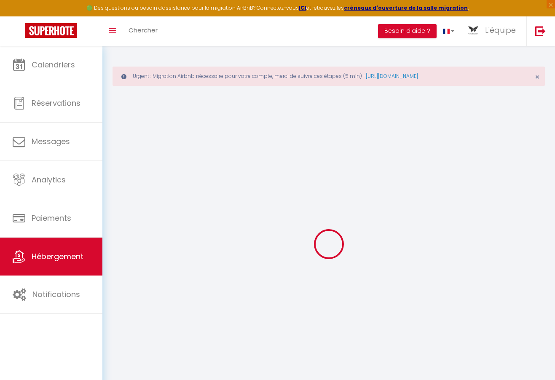
type input "0"
select select
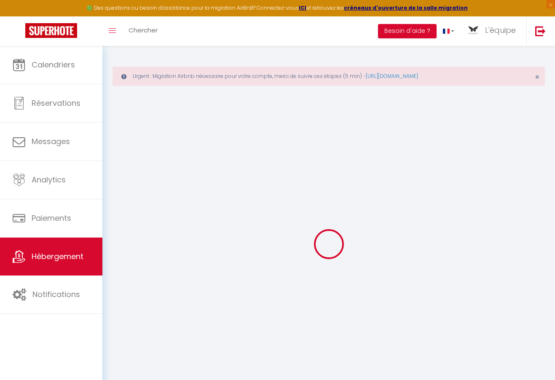
select select "39331"
select select
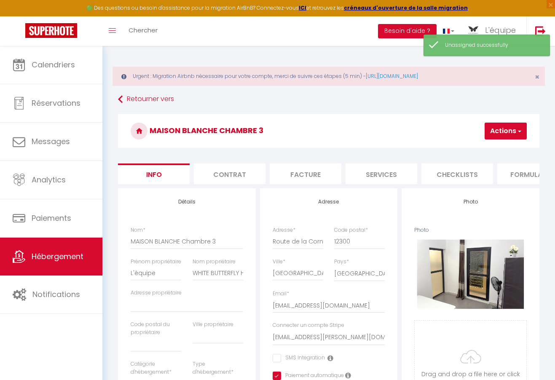
scroll to position [0, 337]
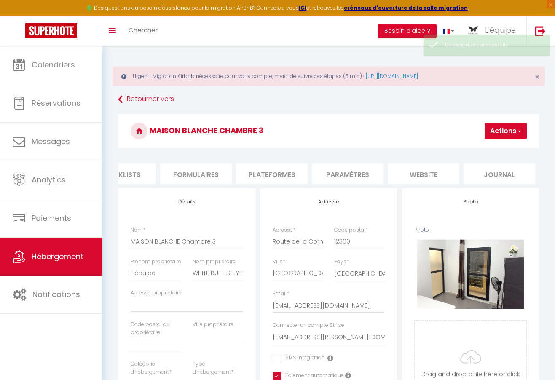
click at [281, 169] on li "Plateformes" at bounding box center [272, 174] width 72 height 21
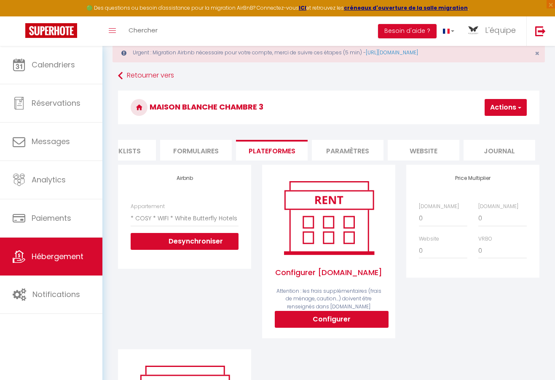
scroll to position [25, 0]
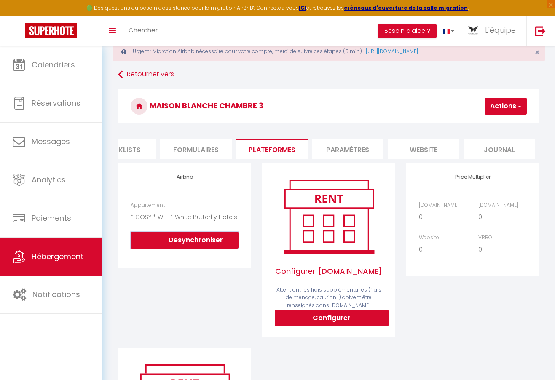
click at [194, 241] on button "Desynchroniser" at bounding box center [185, 240] width 108 height 17
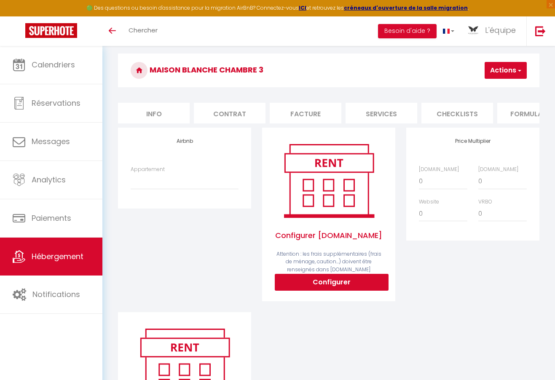
click at [531, 65] on h3 "MAISON BLANCHE Chambre 3" at bounding box center [329, 71] width 422 height 34
click at [521, 70] on span "button" at bounding box center [519, 70] width 5 height 8
click at [488, 87] on link "Enregistrer" at bounding box center [493, 88] width 67 height 11
click at [35, 261] on span "Hébergement" at bounding box center [58, 256] width 52 height 11
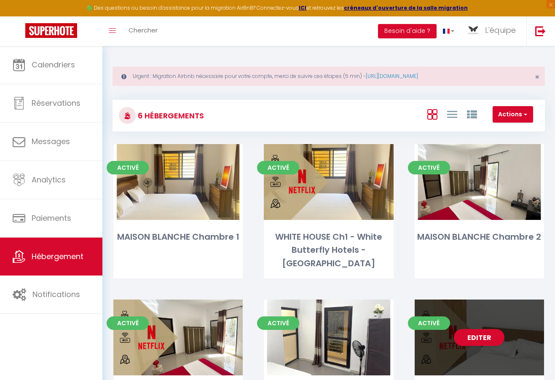
scroll to position [59, 0]
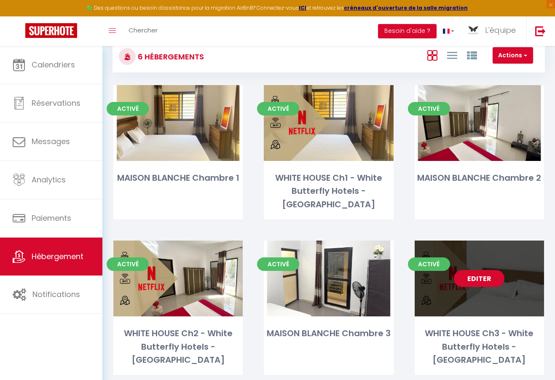
click at [486, 270] on link "Editer" at bounding box center [479, 278] width 51 height 17
click at [487, 270] on link "Editer" at bounding box center [479, 278] width 51 height 17
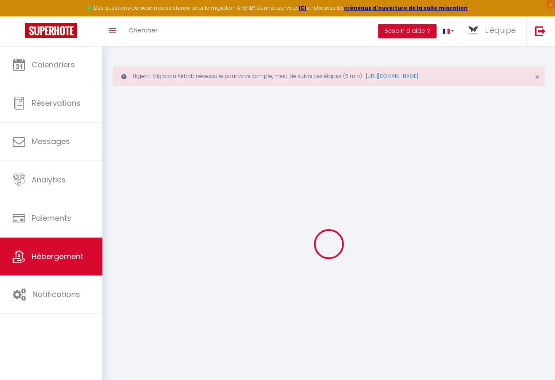
select select
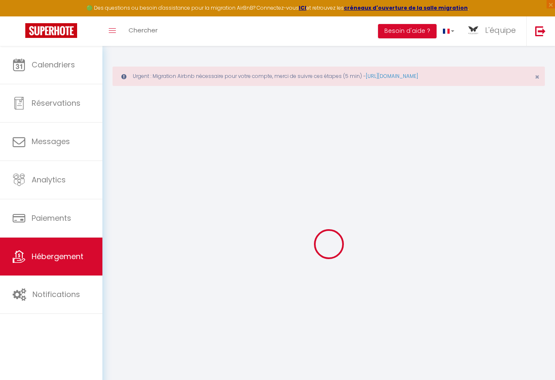
select select
checkbox input "false"
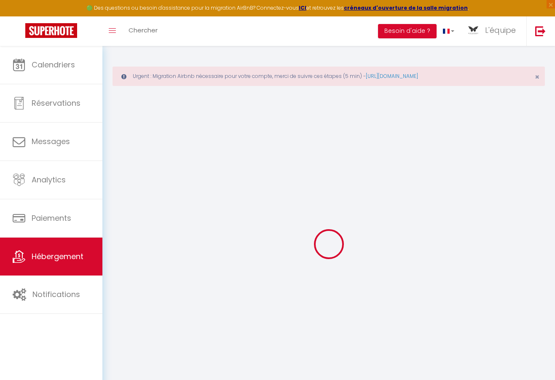
select select
type input "WHITE HOUSE Ch3 - White Butterfly Hotels - [GEOGRAPHIC_DATA]"
type input "L'équipe"
type input "WHITE BUTTERFLY HOTELS"
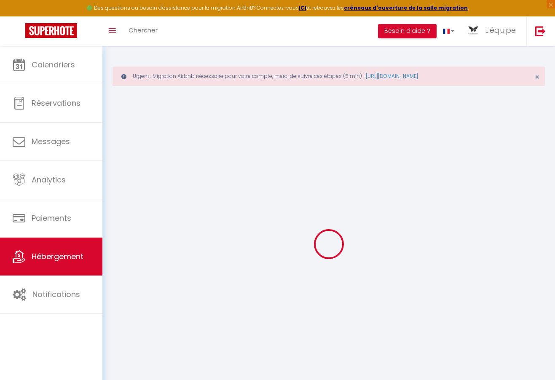
type input "15000"
type input "10000"
select select
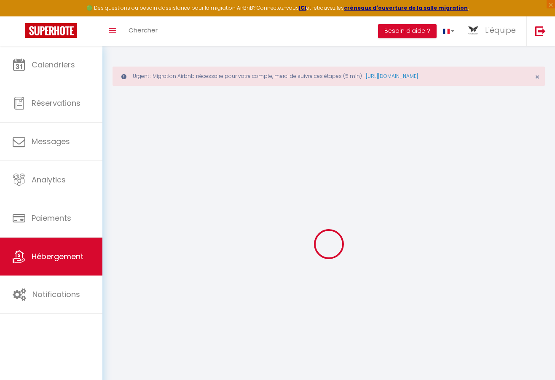
select select
type input "Rue OKM 396"
type input "20054"
type input "[GEOGRAPHIC_DATA]"
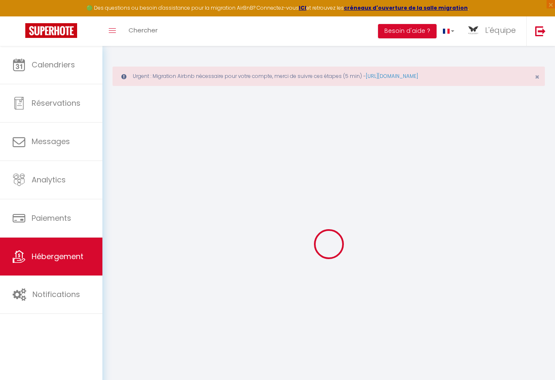
select select "190"
type input "[EMAIL_ADDRESS][DOMAIN_NAME]"
select select "11666"
checkbox input "false"
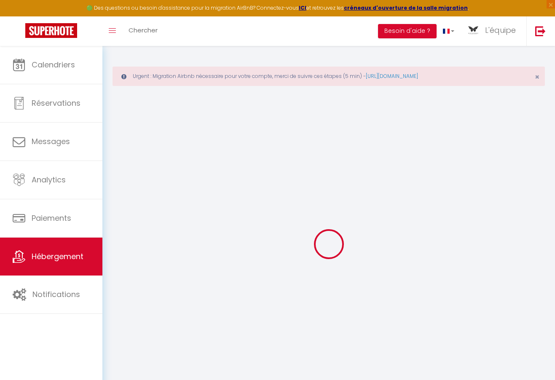
checkbox input "false"
select select "89"
type input "0"
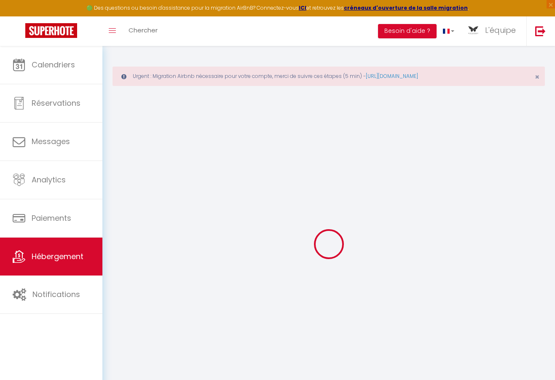
select select
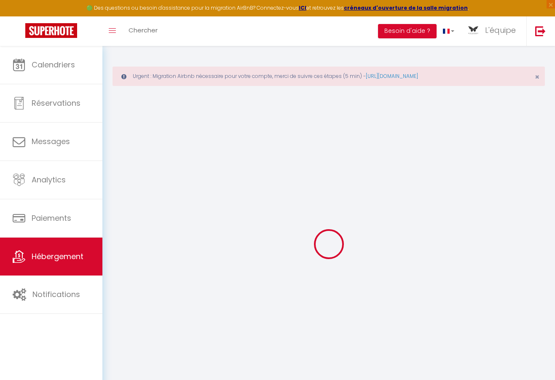
checkbox input "false"
select select
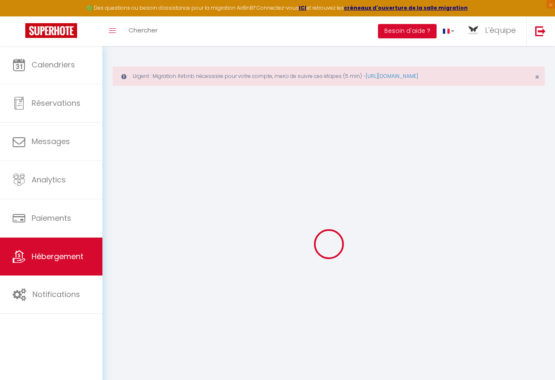
select select
checkbox input "false"
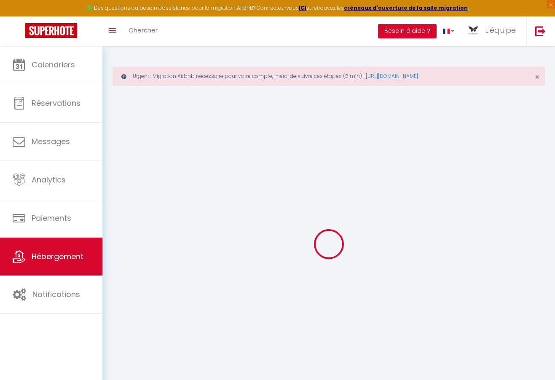
checkbox input "false"
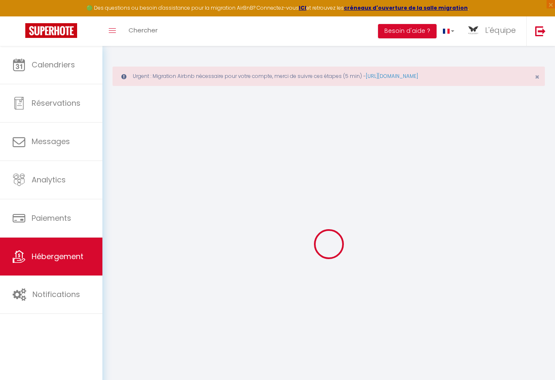
checkbox input "false"
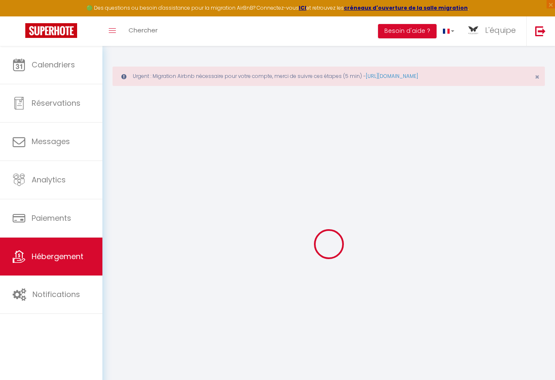
checkbox input "false"
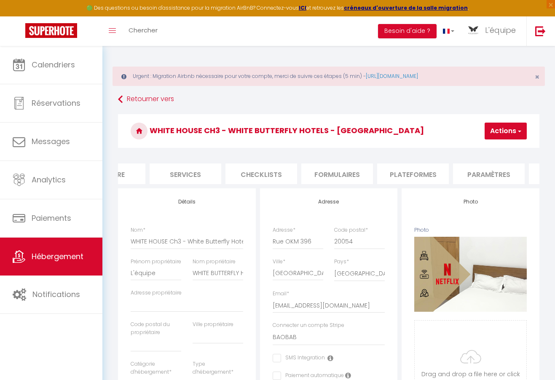
scroll to position [0, 337]
click at [339, 172] on li "Paramètres" at bounding box center [348, 174] width 72 height 21
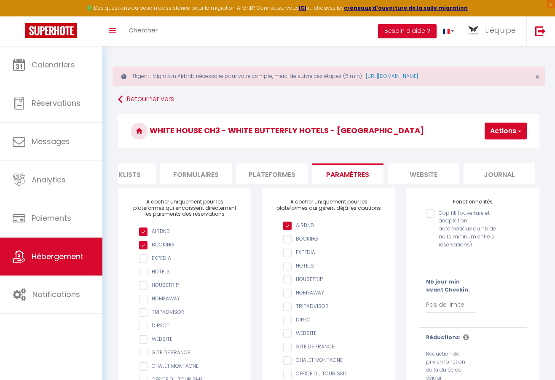
click at [275, 172] on li "Plateformes" at bounding box center [272, 174] width 72 height 21
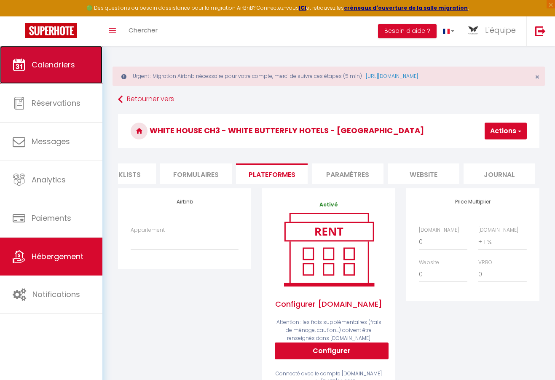
click at [60, 67] on span "Calendriers" at bounding box center [53, 64] width 43 height 11
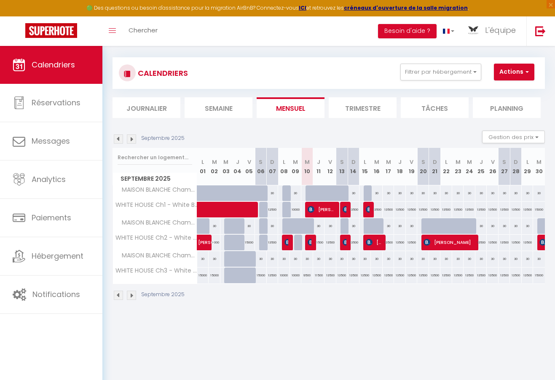
scroll to position [46, 0]
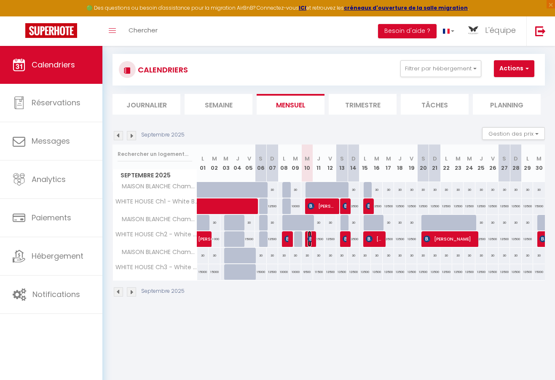
click at [309, 241] on img at bounding box center [311, 239] width 7 height 7
select select "OK"
select select "KO"
select select "0"
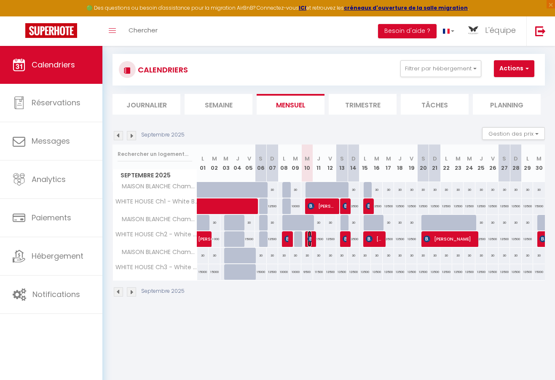
select select "1"
select select
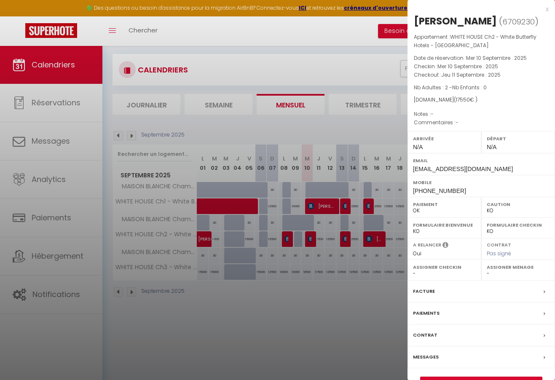
click at [308, 271] on div at bounding box center [277, 190] width 555 height 380
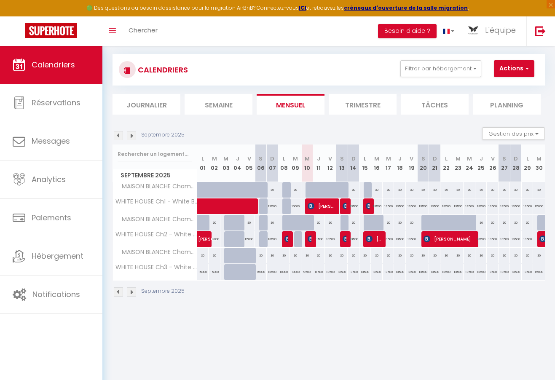
click at [308, 271] on div "9500" at bounding box center [308, 272] width 12 height 16
type input "9500"
type input "Mer 10 Septembre 2025"
type input "Jeu 11 Septembre 2025"
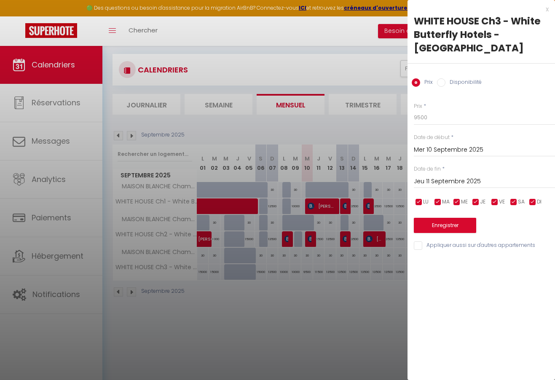
click at [340, 267] on div at bounding box center [277, 190] width 555 height 380
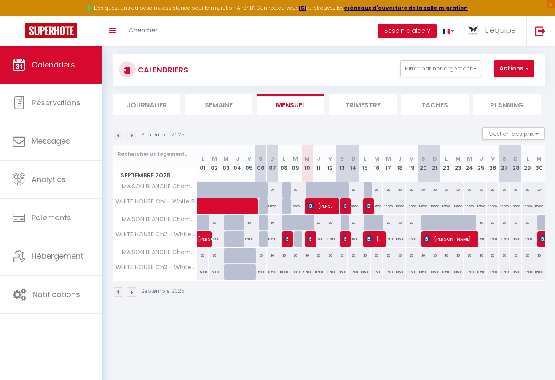
click at [305, 241] on div at bounding box center [311, 240] width 12 height 16
click at [306, 241] on div at bounding box center [311, 240] width 12 height 16
click at [308, 240] on img at bounding box center [311, 239] width 7 height 7
